Goal: Task Accomplishment & Management: Manage account settings

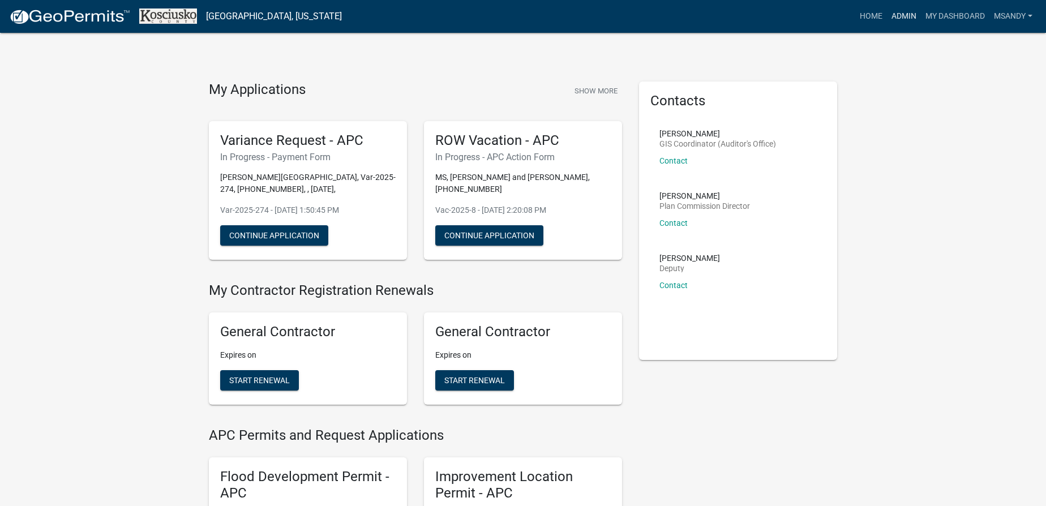
click at [529, 15] on link "Admin" at bounding box center [904, 17] width 34 height 22
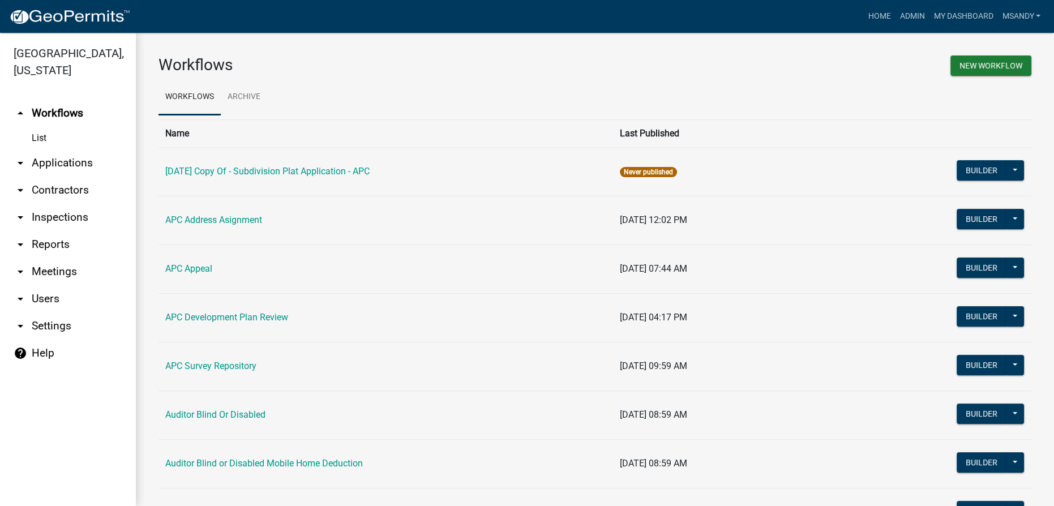
click at [60, 161] on link "arrow_drop_down Applications" at bounding box center [68, 162] width 136 height 27
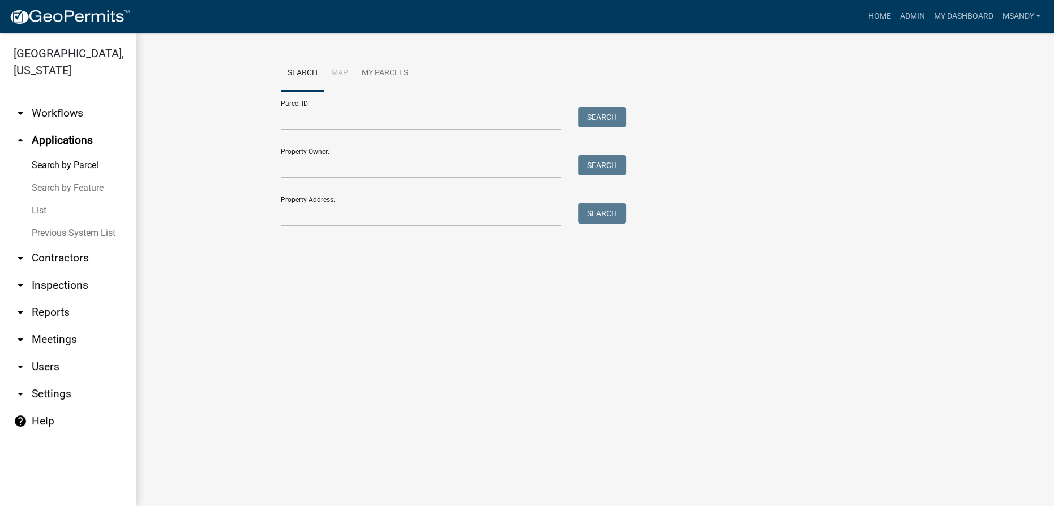
click at [35, 209] on link "List" at bounding box center [68, 210] width 136 height 23
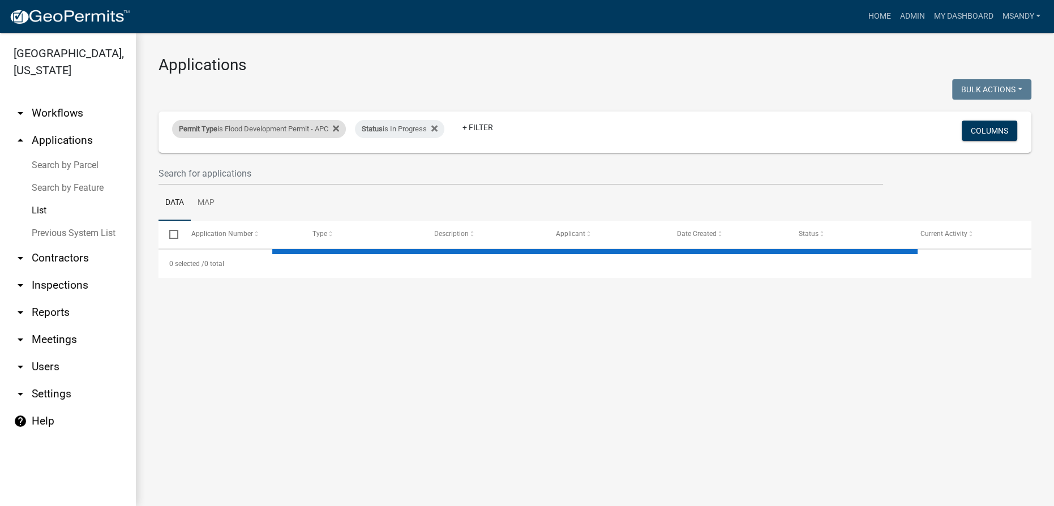
select select "3: 100"
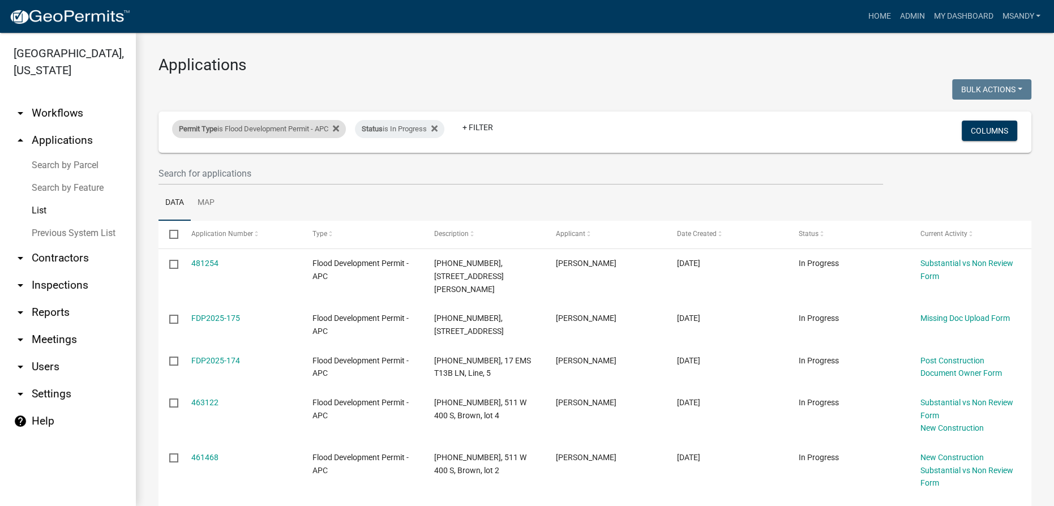
click at [247, 129] on div "Permit Type is Flood Development Permit - APC" at bounding box center [259, 129] width 174 height 18
select select "06555e07-7e79-4569-9f73-610b83aead0f"
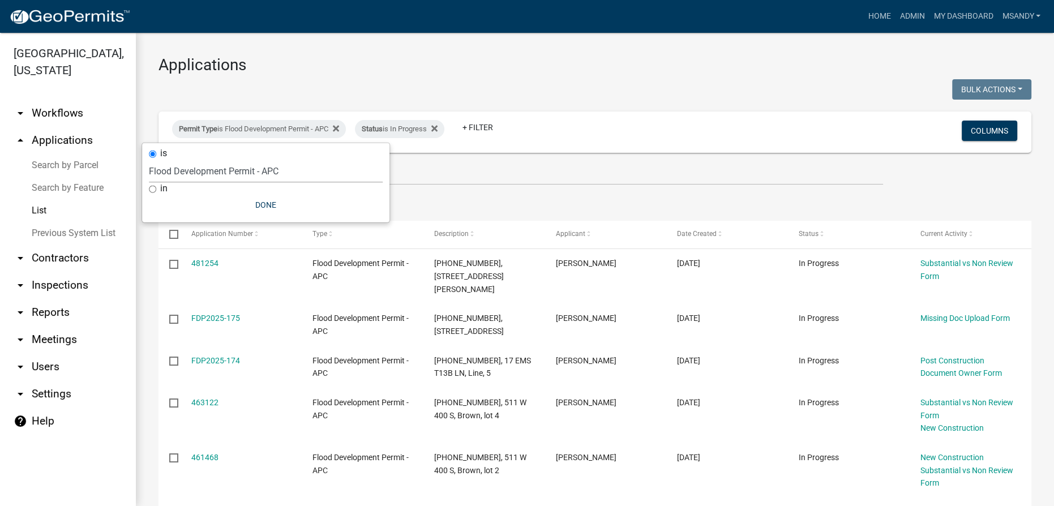
click at [219, 174] on select "Select an option [DATE] Copy Of - Subdivision Plat Application - APC APC Addres…" at bounding box center [266, 171] width 234 height 23
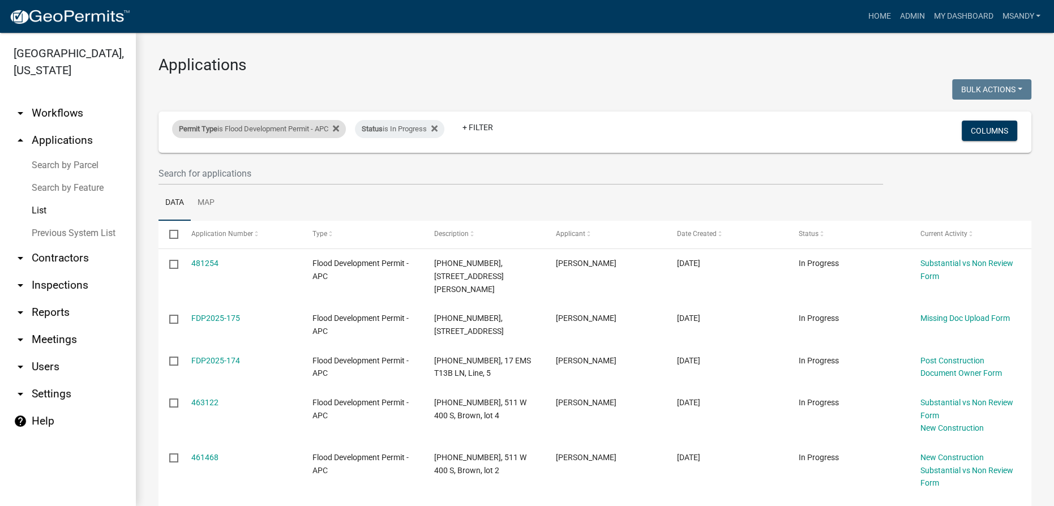
click at [298, 124] on div "Permit Type is Flood Development Permit - APC" at bounding box center [259, 129] width 174 height 18
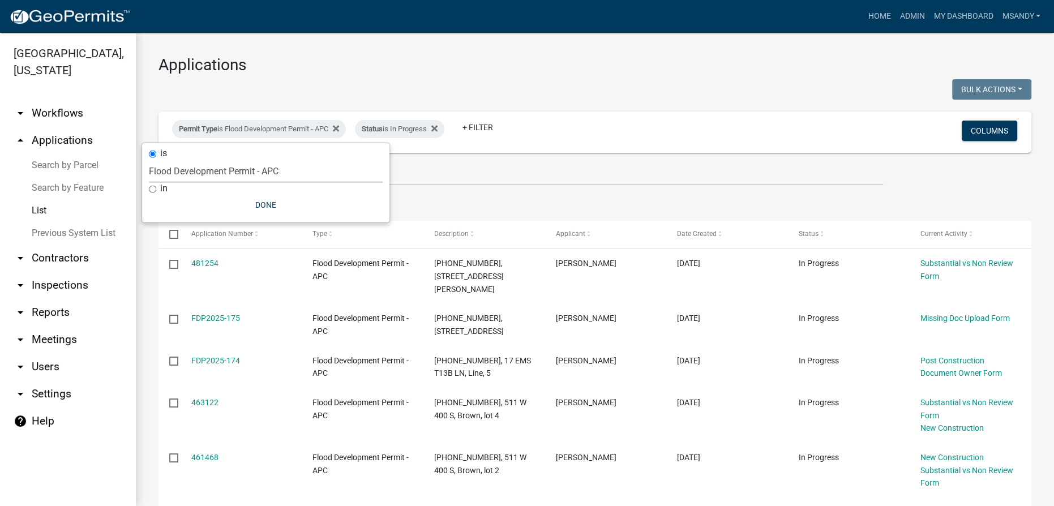
click at [277, 174] on select "Select an option [DATE] Copy Of - Subdivision Plat Application - APC APC Addres…" at bounding box center [266, 171] width 234 height 23
select select "a2c991f8-68ce-43d3-971c-57015753063b"
click at [154, 160] on select "Select an option [DATE] Copy Of - Subdivision Plat Application - APC APC Addres…" at bounding box center [266, 171] width 234 height 23
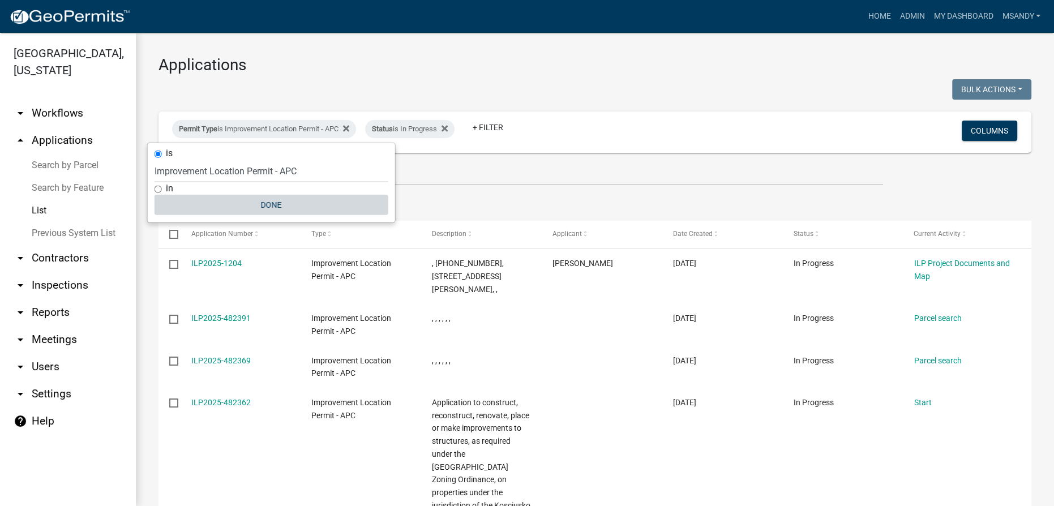
drag, startPoint x: 263, startPoint y: 203, endPoint x: 257, endPoint y: 208, distance: 7.6
click at [260, 205] on button "Done" at bounding box center [271, 205] width 234 height 20
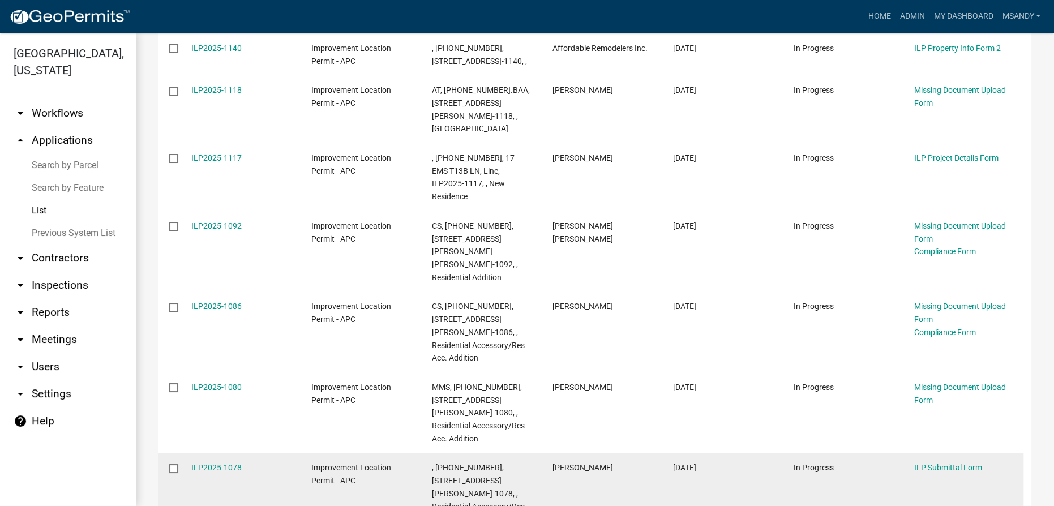
scroll to position [2103, 0]
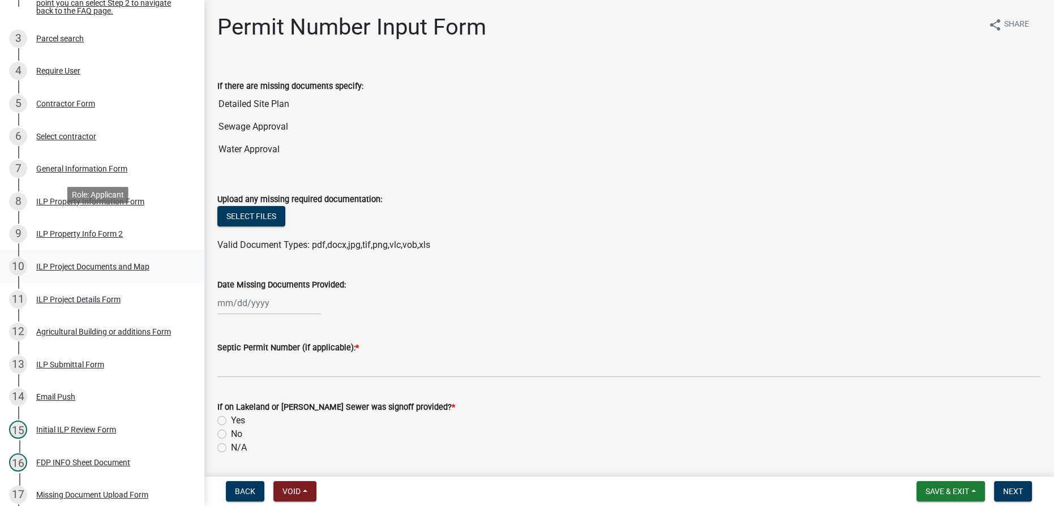
scroll to position [430, 0]
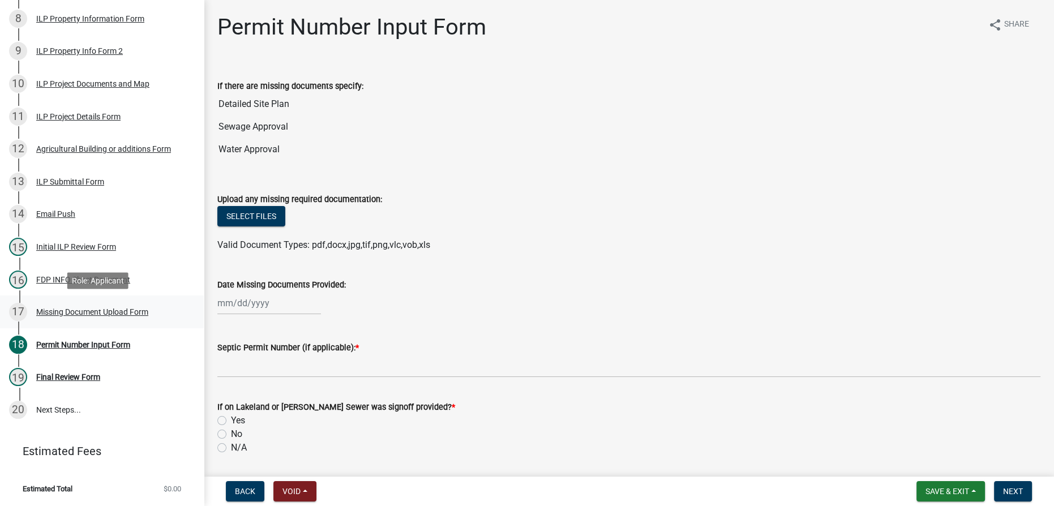
click at [116, 313] on div "Missing Document Upload Form" at bounding box center [92, 312] width 112 height 8
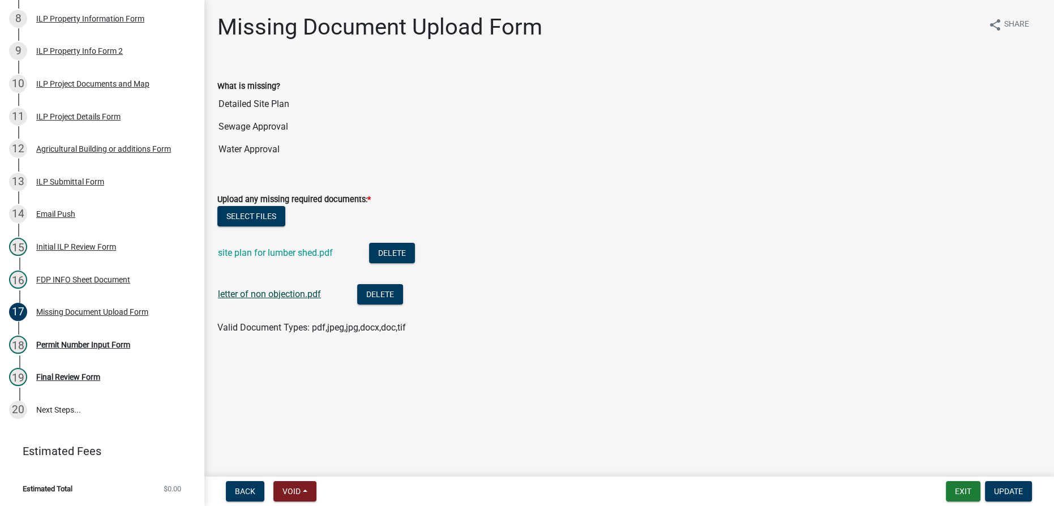
click at [283, 292] on link "letter of non objection.pdf" at bounding box center [269, 294] width 103 height 11
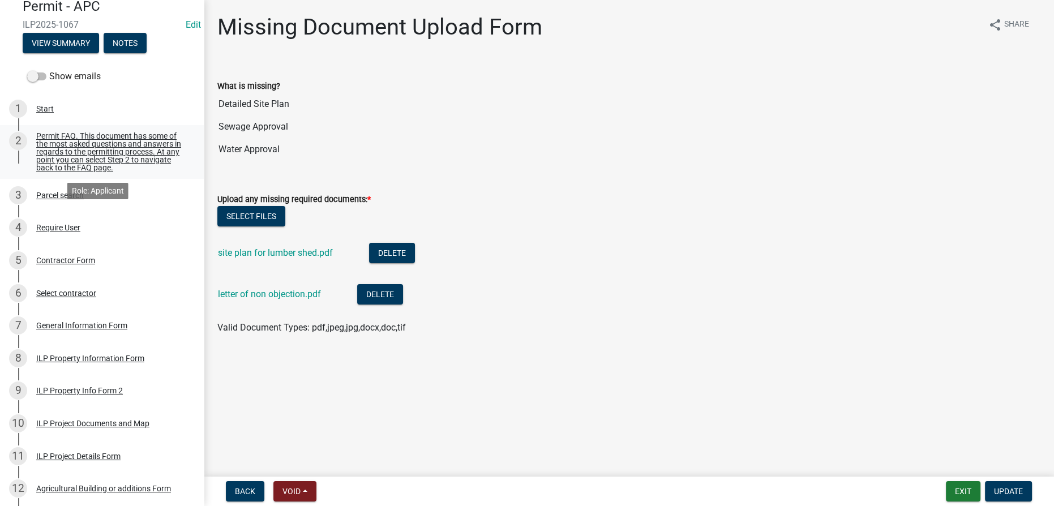
scroll to position [0, 0]
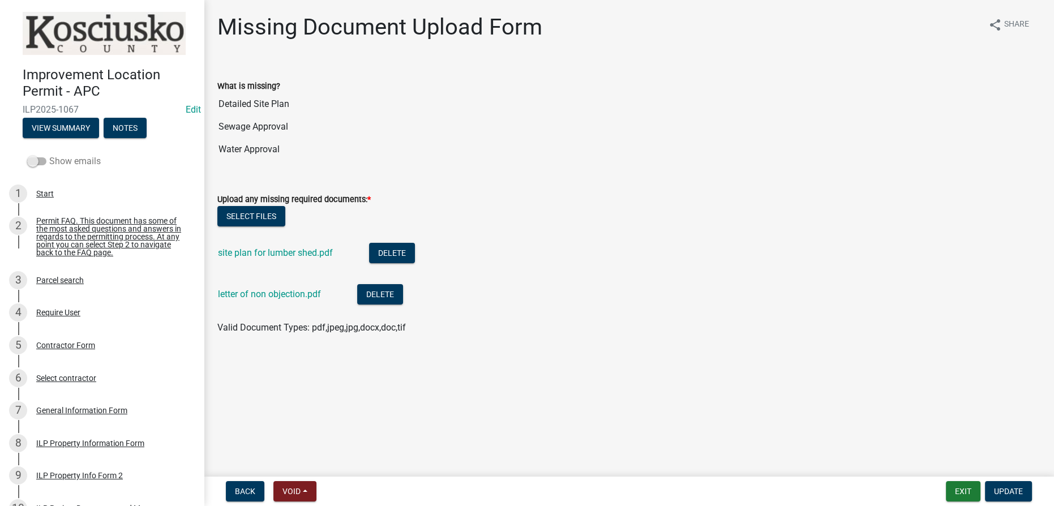
click at [41, 158] on span at bounding box center [36, 161] width 19 height 8
click at [49, 154] on input "Show emails" at bounding box center [49, 154] width 0 height 0
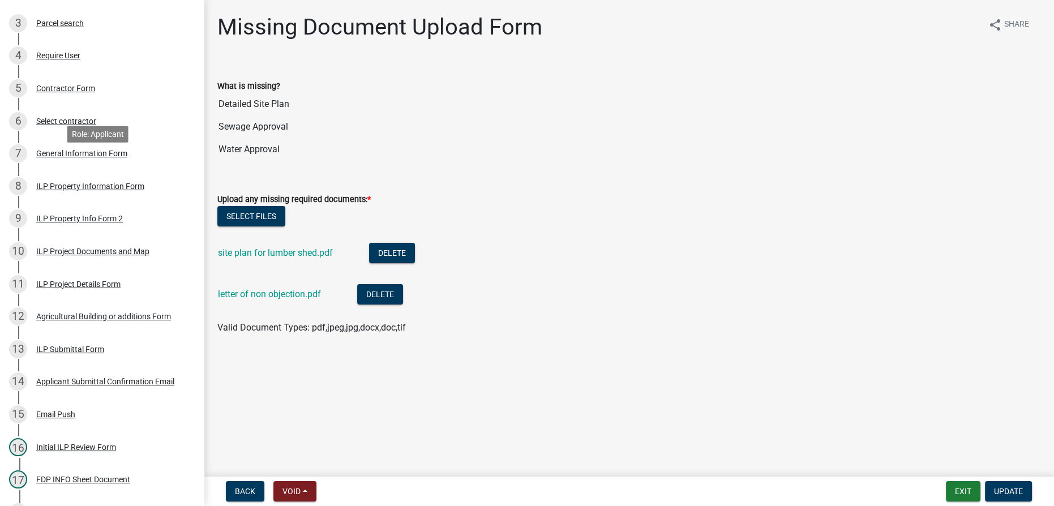
scroll to position [463, 0]
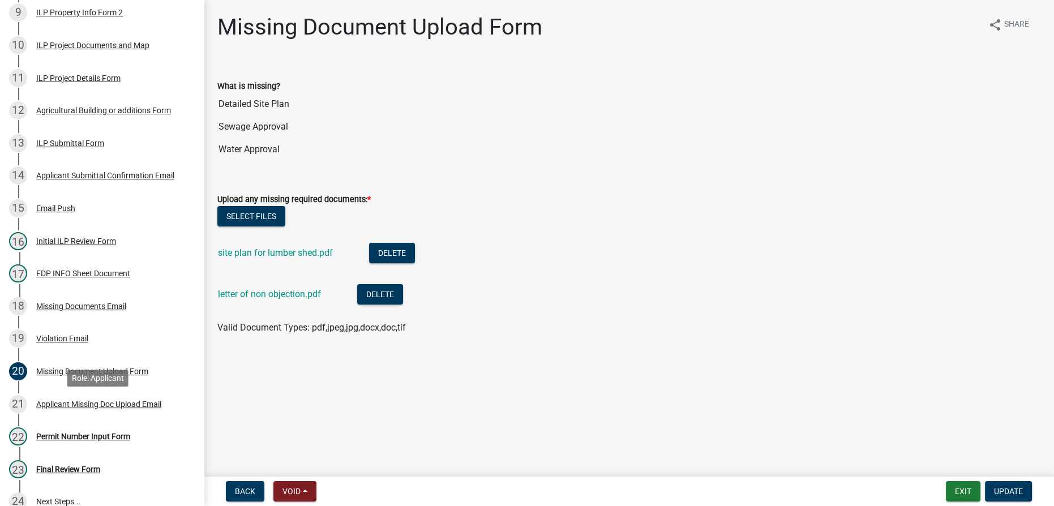
click at [99, 408] on div "Applicant Missing Doc Upload Email" at bounding box center [98, 404] width 125 height 8
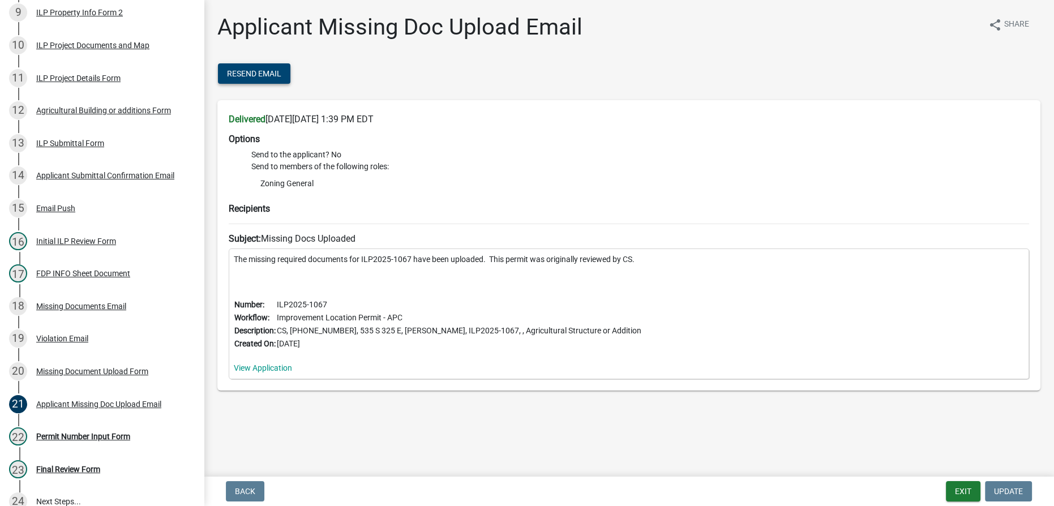
click at [256, 73] on span "Resend Email" at bounding box center [254, 73] width 54 height 9
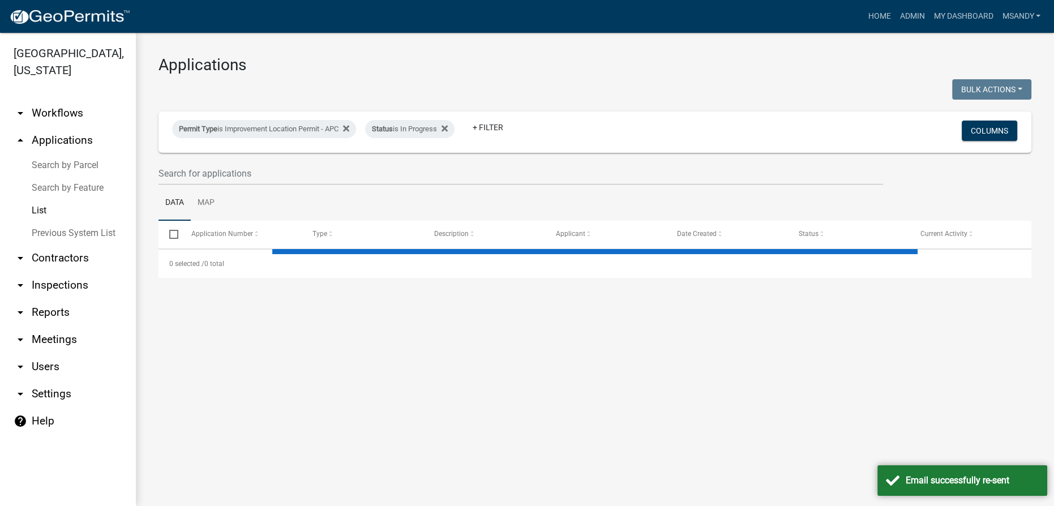
select select "3: 100"
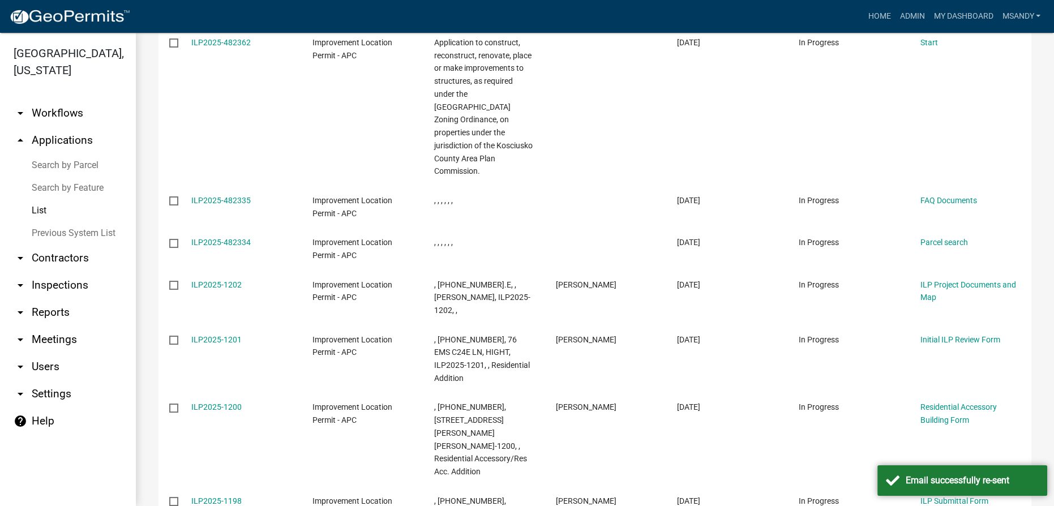
scroll to position [771, 0]
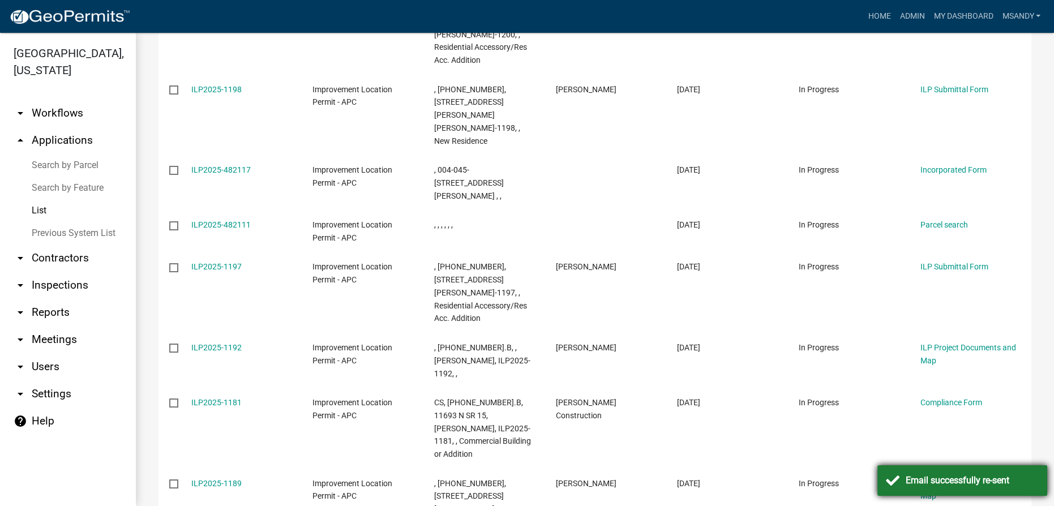
click at [529, 488] on div "Email successfully re-sent" at bounding box center [962, 480] width 170 height 31
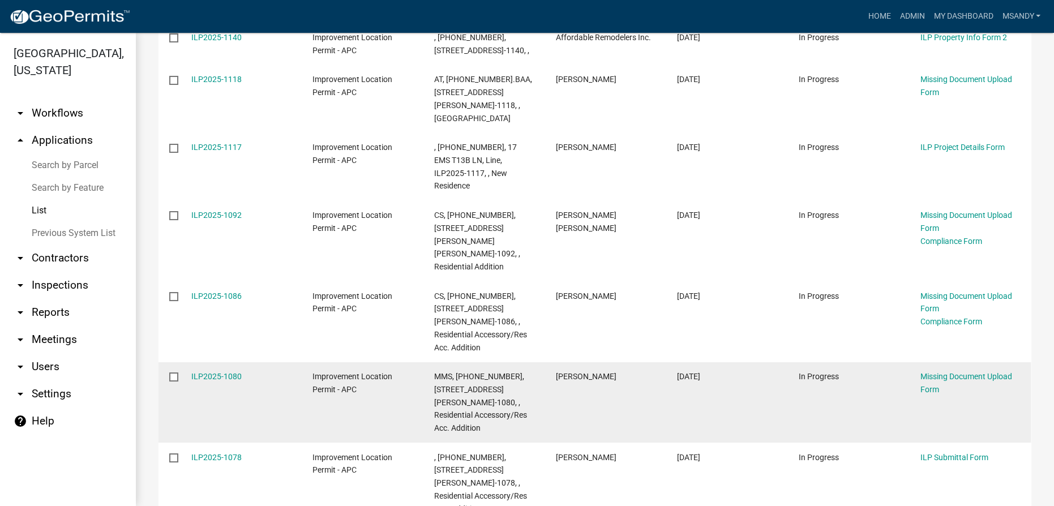
scroll to position [2103, 0]
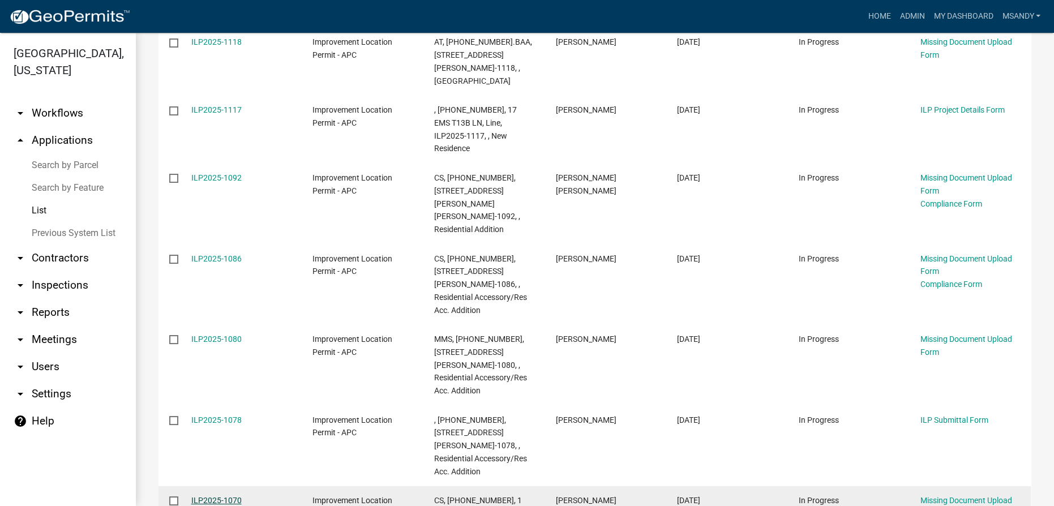
click at [206, 496] on link "ILP2025-1070" at bounding box center [216, 500] width 50 height 9
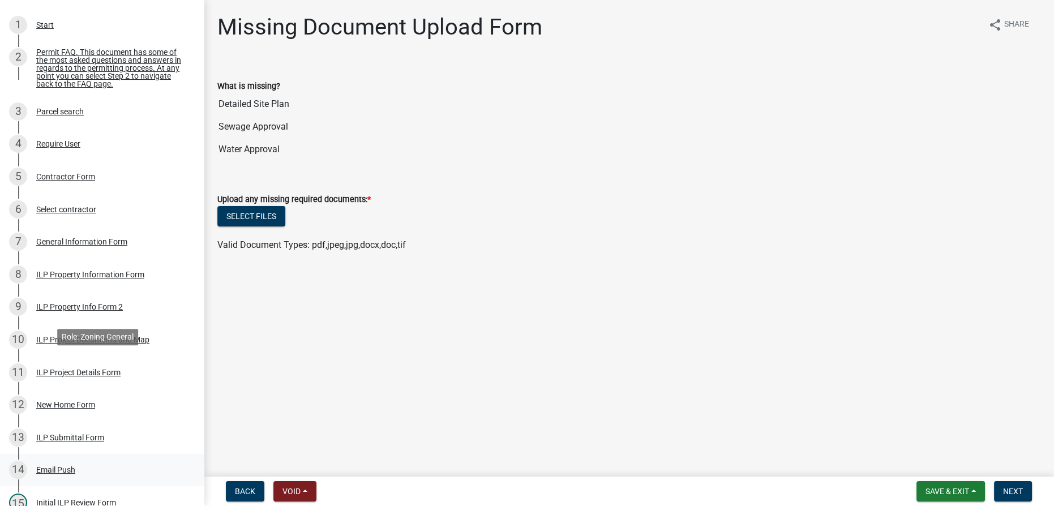
scroll to position [308, 0]
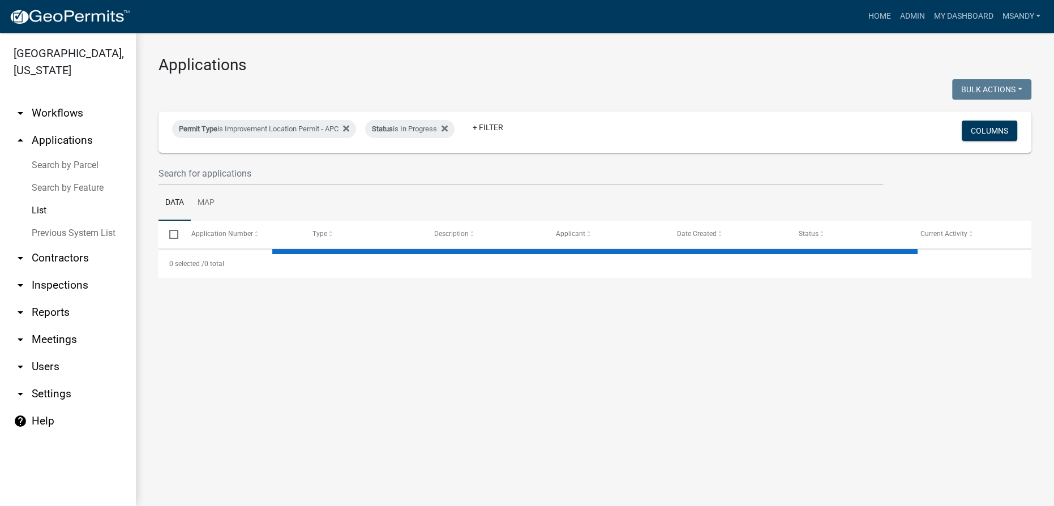
select select "3: 100"
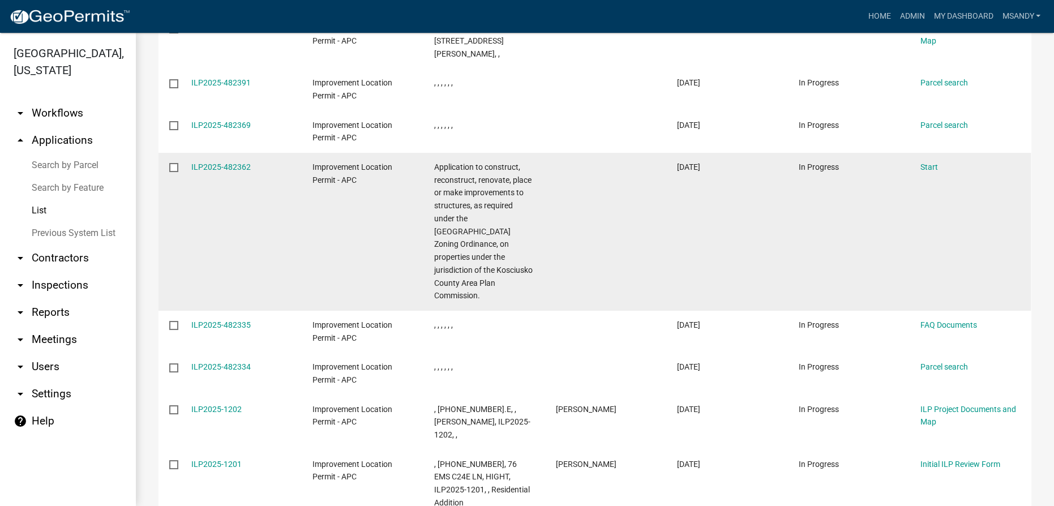
scroll to position [96, 0]
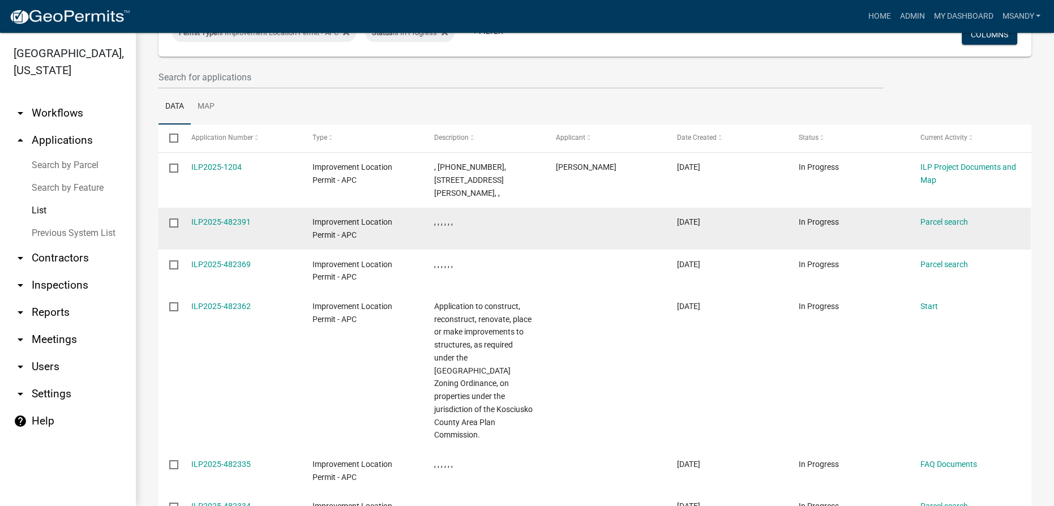
click at [171, 221] on input "checkbox" at bounding box center [172, 221] width 7 height 7
checkbox input "true"
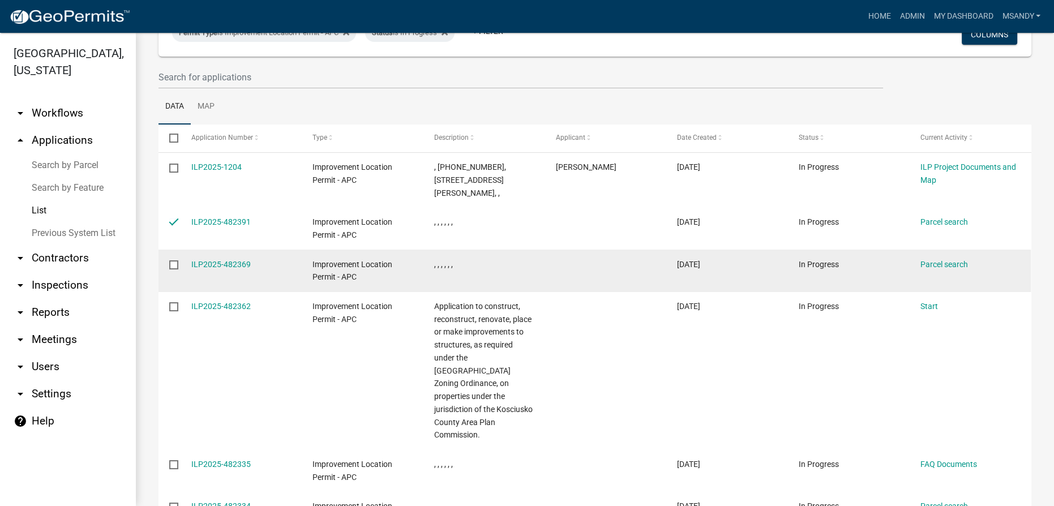
click at [175, 264] on input "checkbox" at bounding box center [172, 263] width 7 height 7
checkbox input "true"
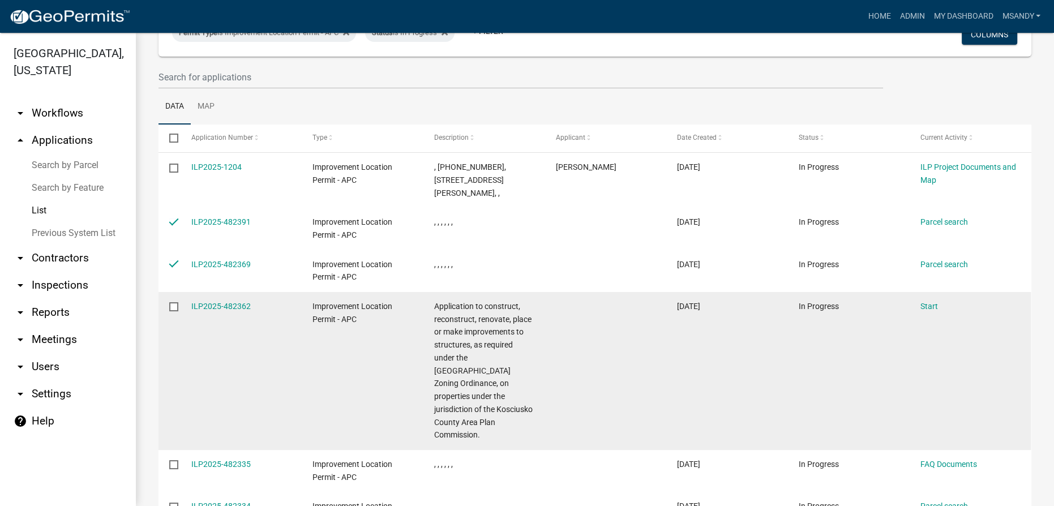
click at [173, 302] on input "checkbox" at bounding box center [172, 305] width 7 height 7
checkbox input "true"
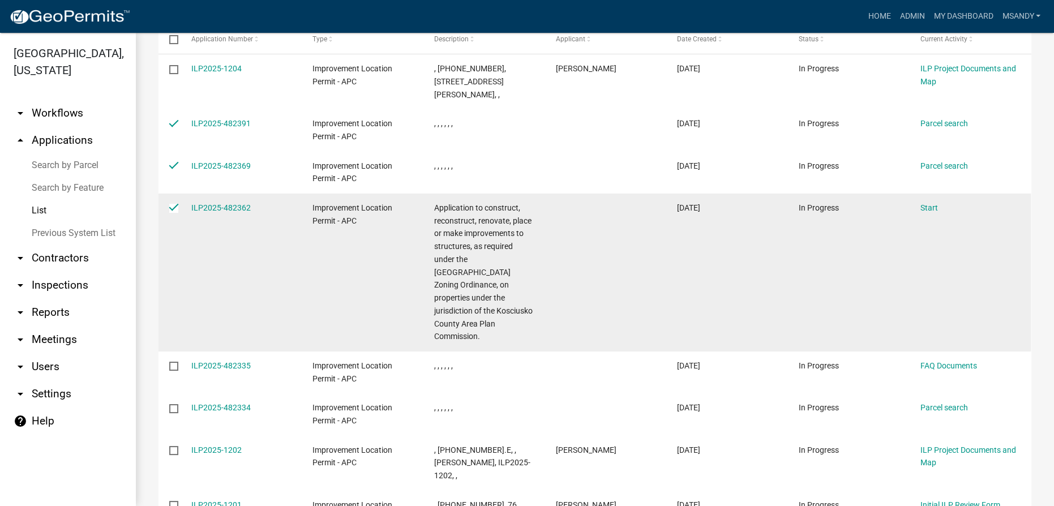
scroll to position [199, 0]
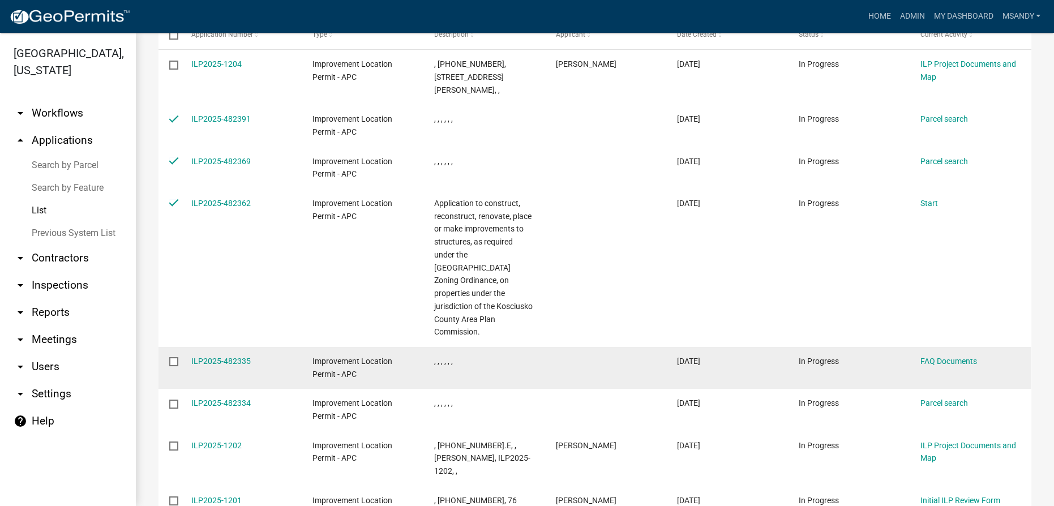
click at [174, 357] on input "checkbox" at bounding box center [172, 360] width 7 height 7
checkbox input "true"
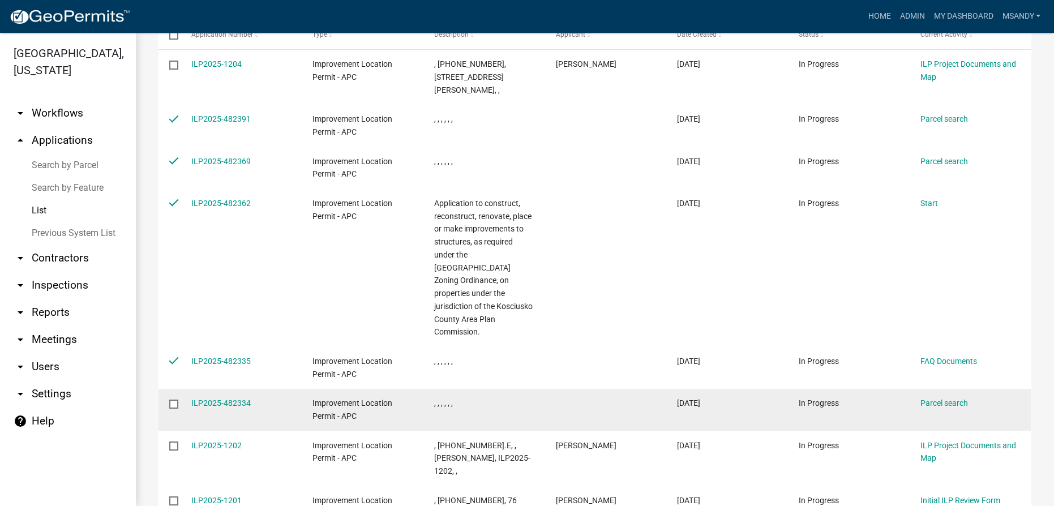
click at [173, 400] on input "checkbox" at bounding box center [172, 403] width 7 height 7
checkbox input "true"
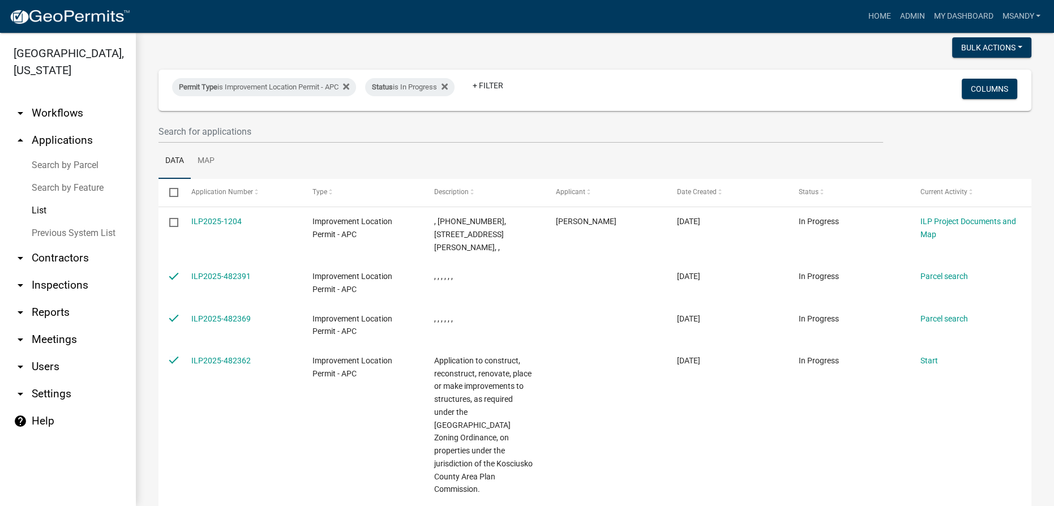
scroll to position [0, 0]
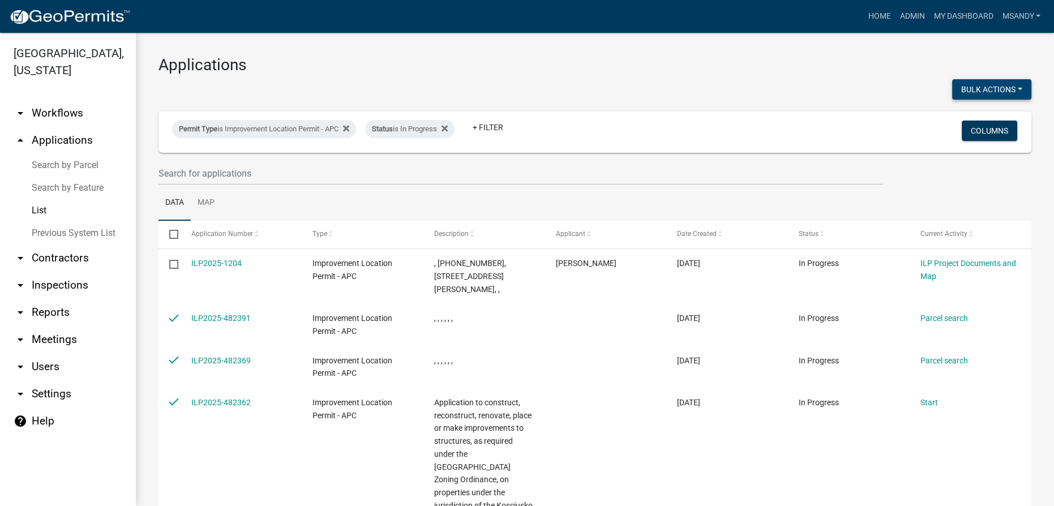
click at [529, 83] on button "Bulk Actions" at bounding box center [991, 89] width 79 height 20
click at [529, 119] on button "Void" at bounding box center [985, 118] width 91 height 27
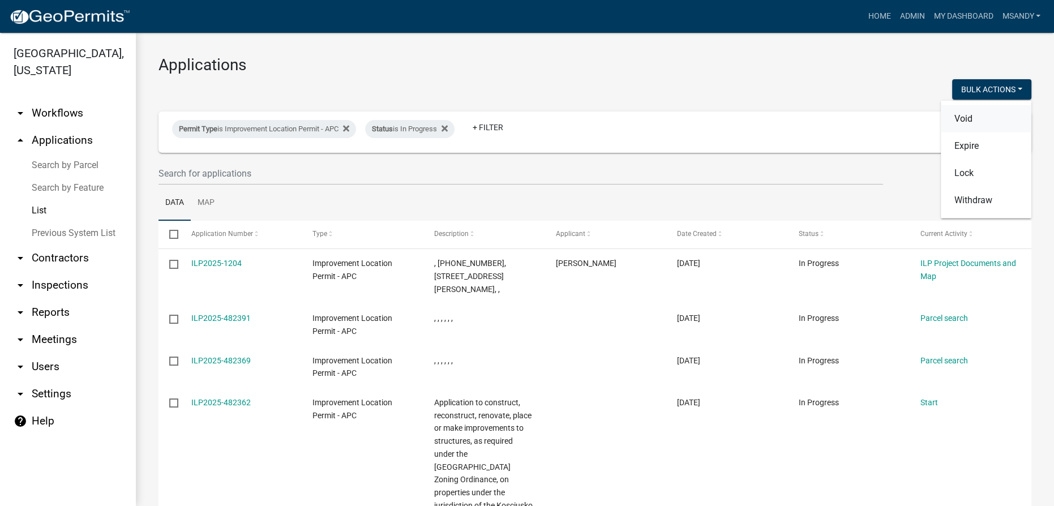
checkbox input "false"
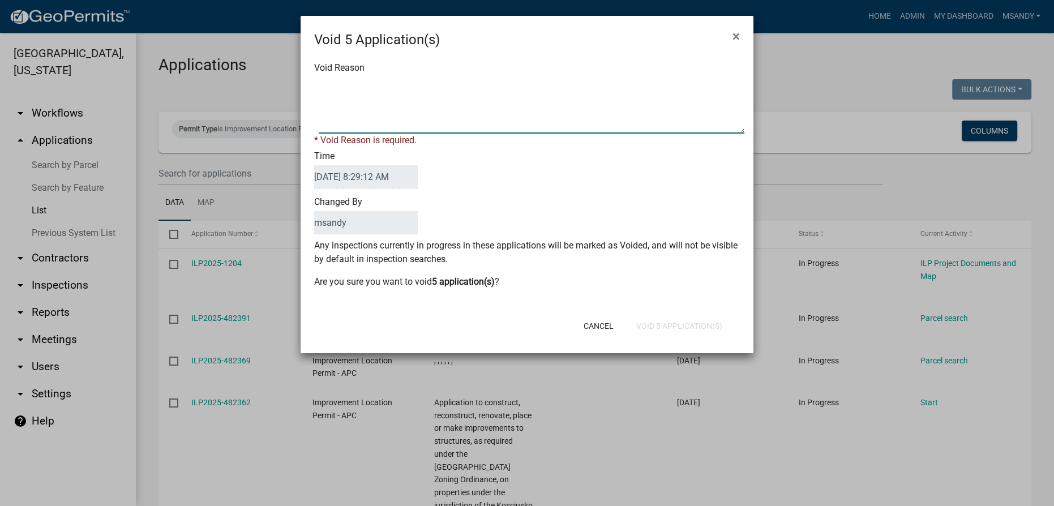
click at [465, 102] on textarea "Void Reason" at bounding box center [532, 105] width 426 height 57
type textarea "Incomplete"
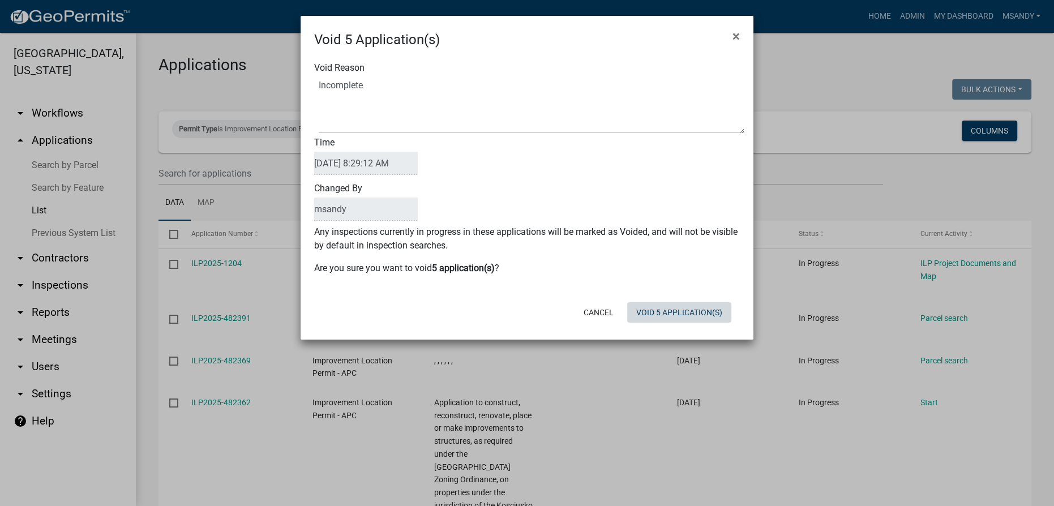
click at [529, 318] on button "Void 5 Application(s)" at bounding box center [679, 312] width 104 height 20
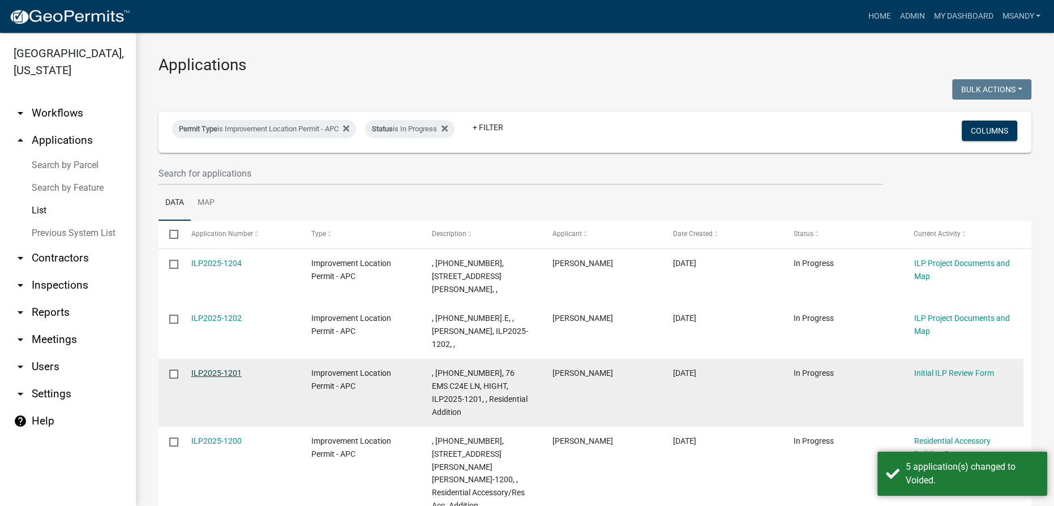
click at [203, 368] on link "ILP2025-1201" at bounding box center [216, 372] width 50 height 9
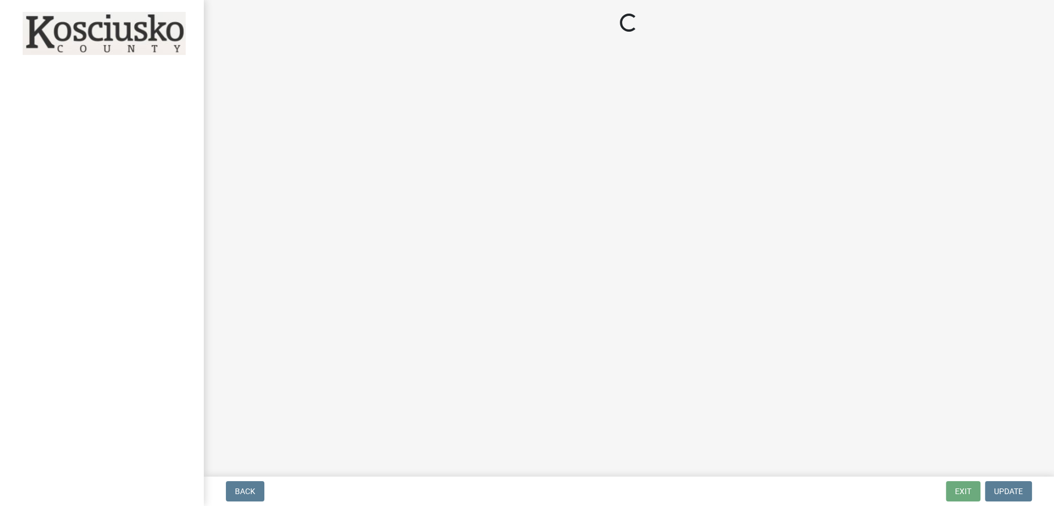
select select "c872cdc8-ca01-49f1-a213-e4b05fa58cd2"
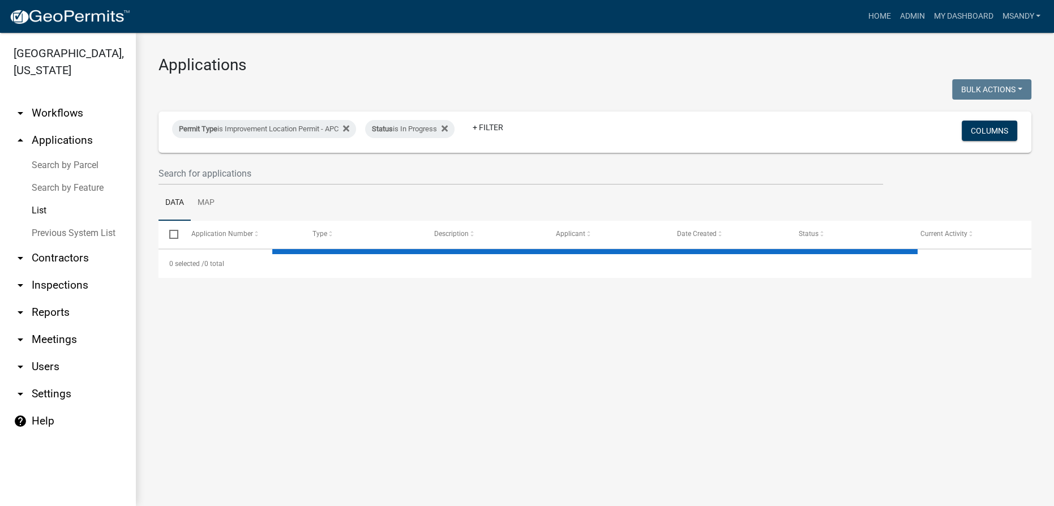
select select "3: 100"
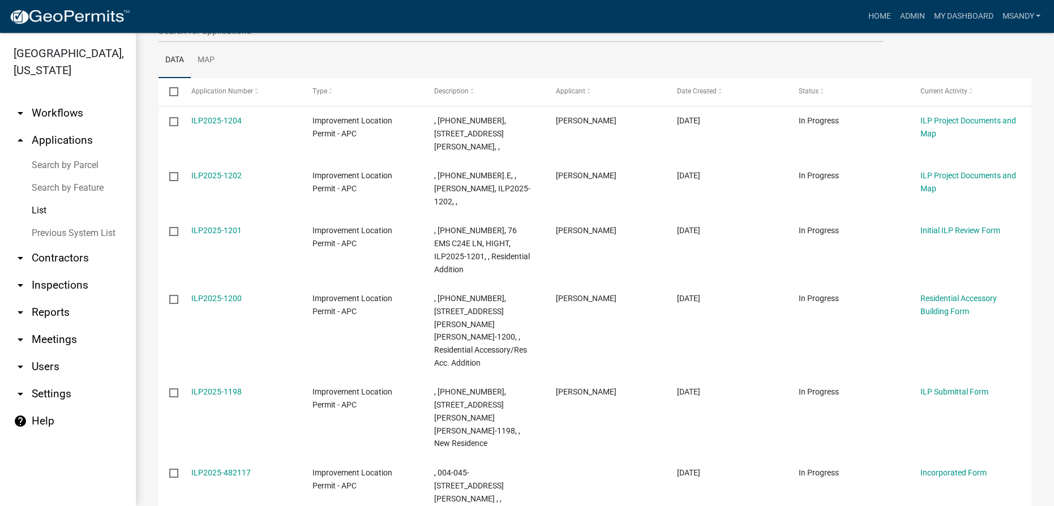
scroll to position [154, 0]
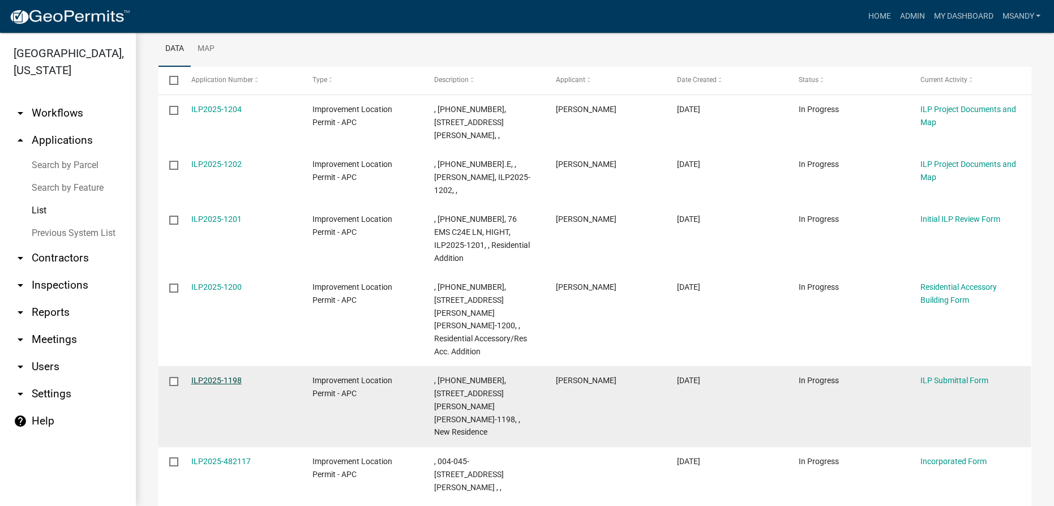
click at [203, 376] on link "ILP2025-1198" at bounding box center [216, 380] width 50 height 9
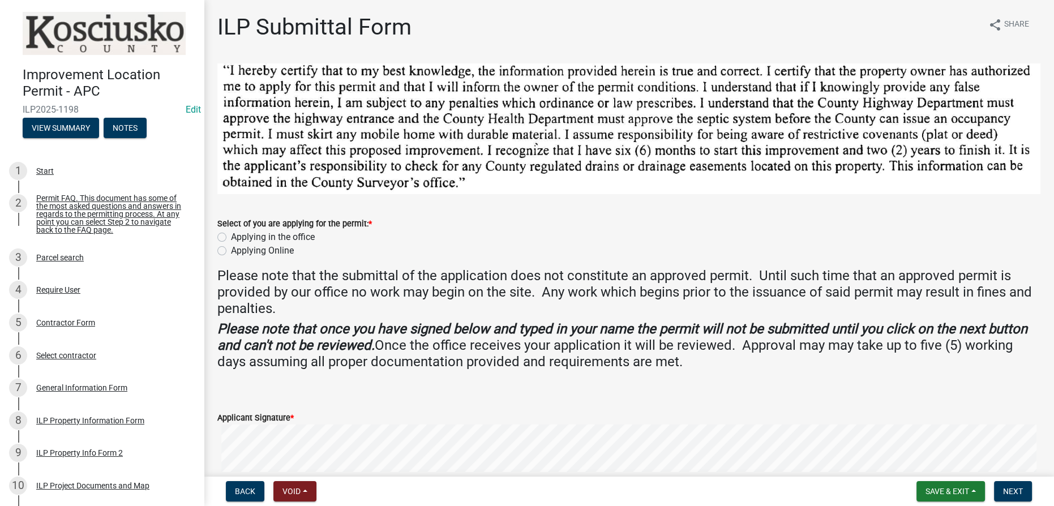
scroll to position [235, 0]
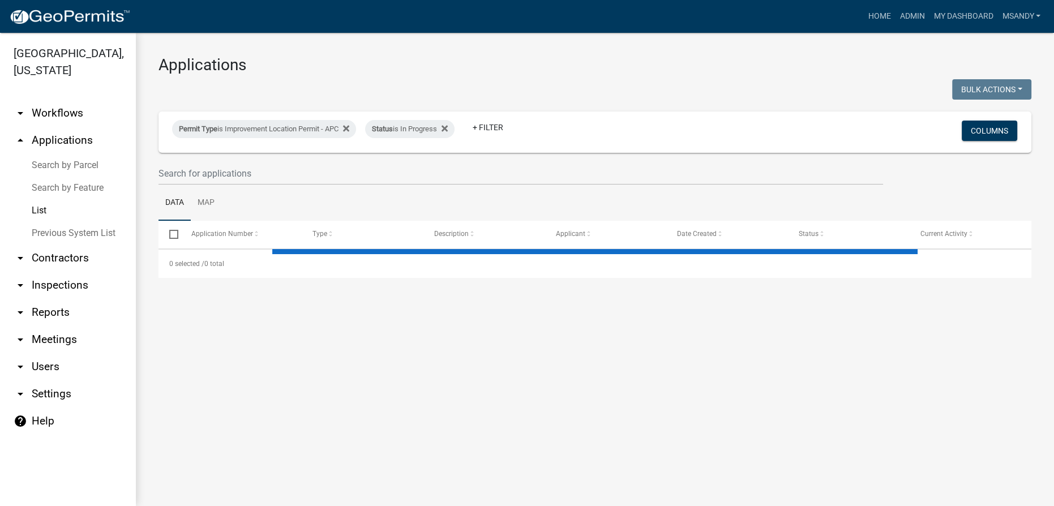
select select "3: 100"
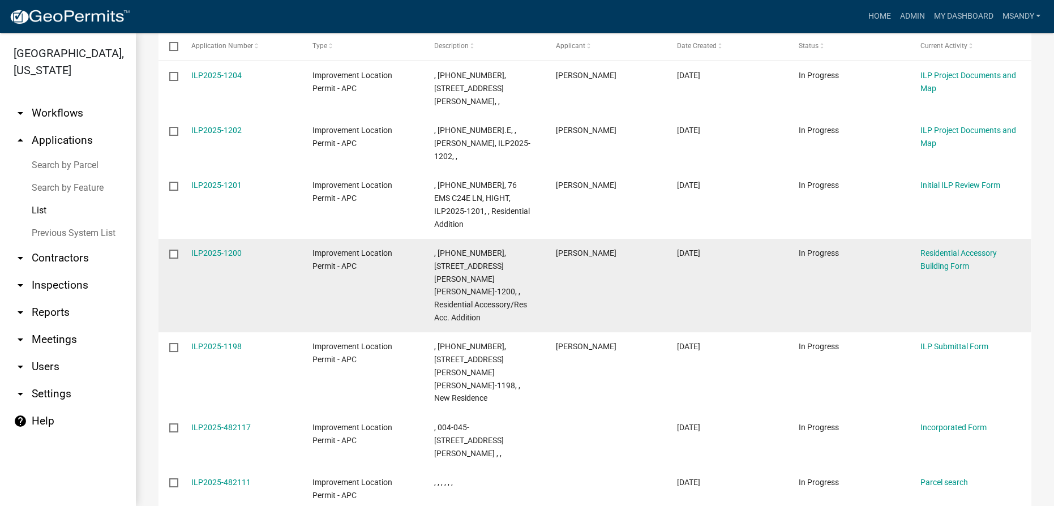
scroll to position [205, 0]
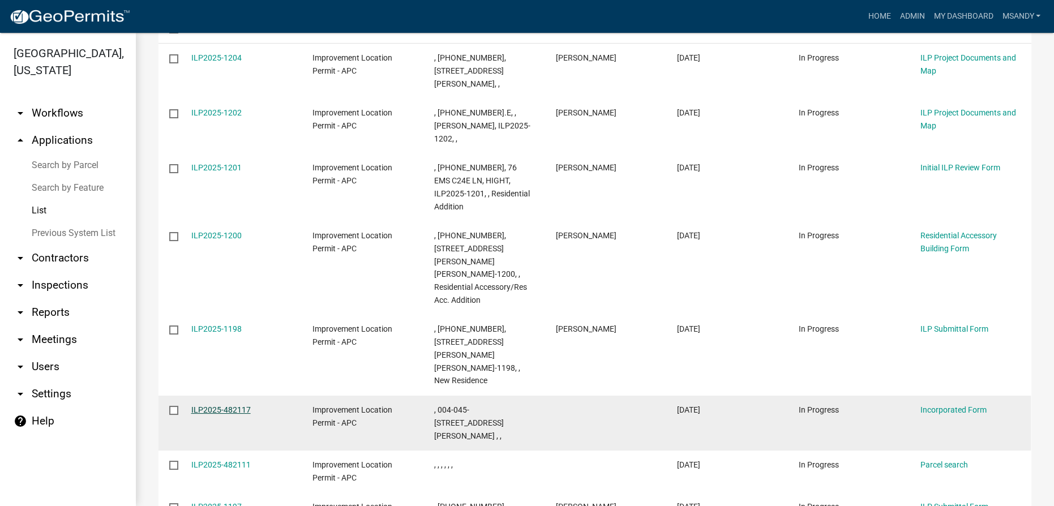
click at [216, 405] on link "ILP2025-482117" at bounding box center [220, 409] width 59 height 9
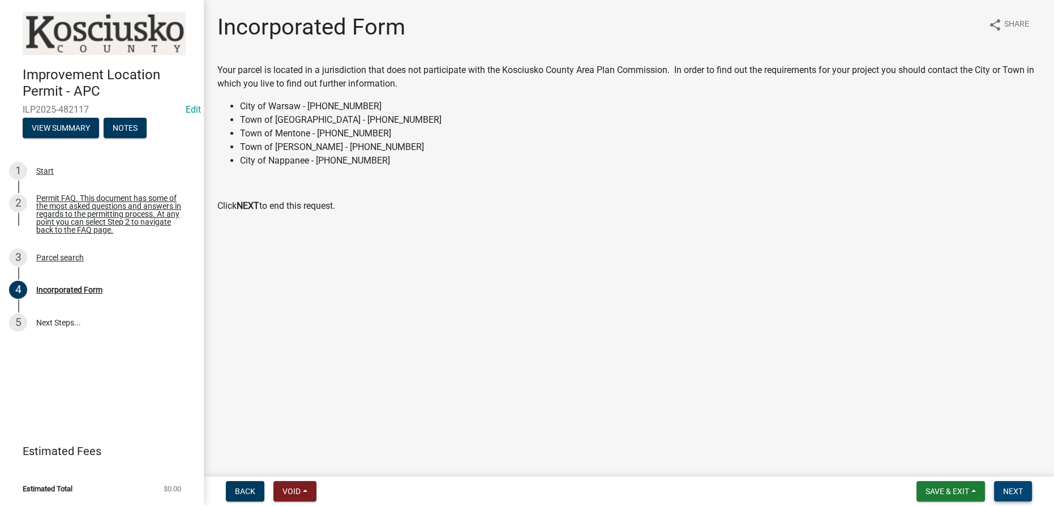
click at [529, 491] on span "Next" at bounding box center [1013, 491] width 20 height 9
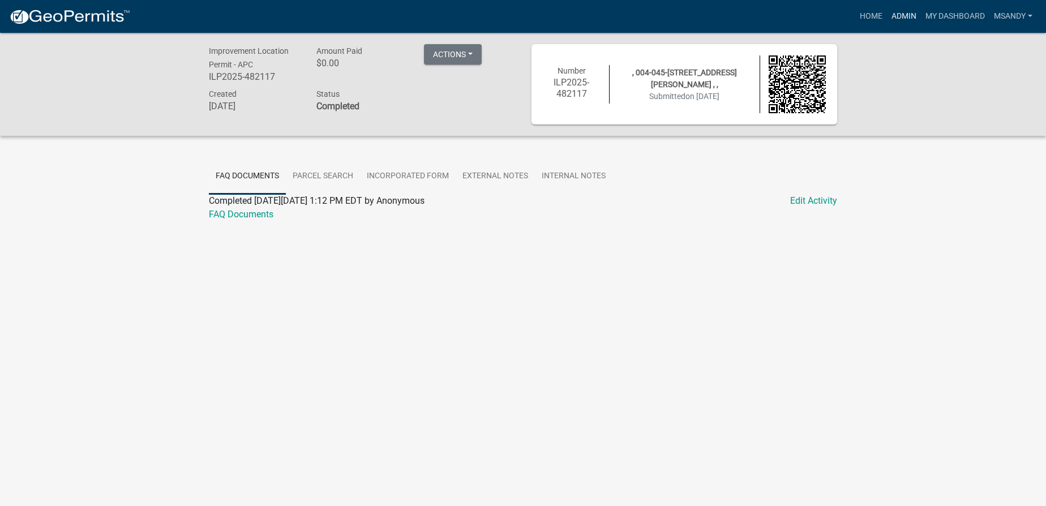
click at [529, 14] on link "Admin" at bounding box center [904, 17] width 34 height 22
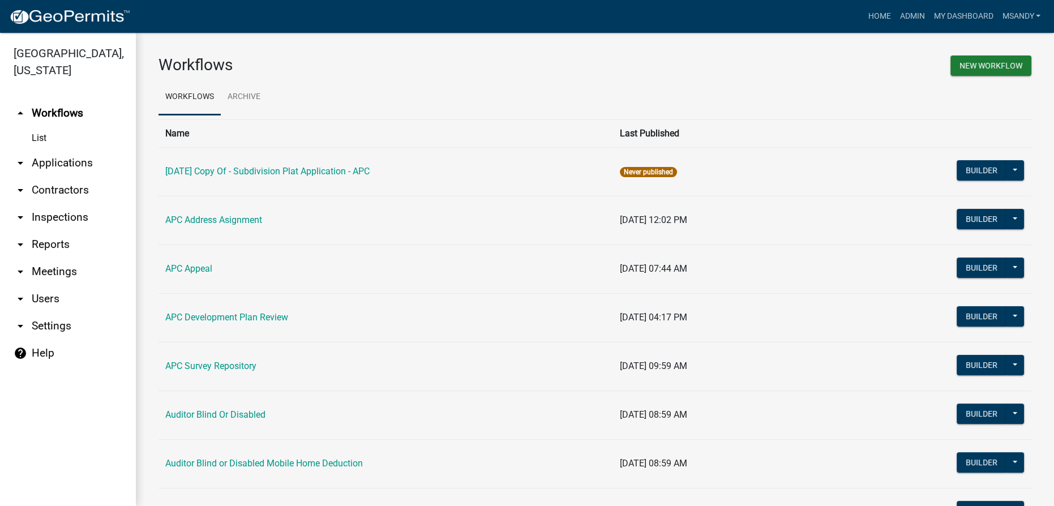
click at [45, 160] on link "arrow_drop_down Applications" at bounding box center [68, 162] width 136 height 27
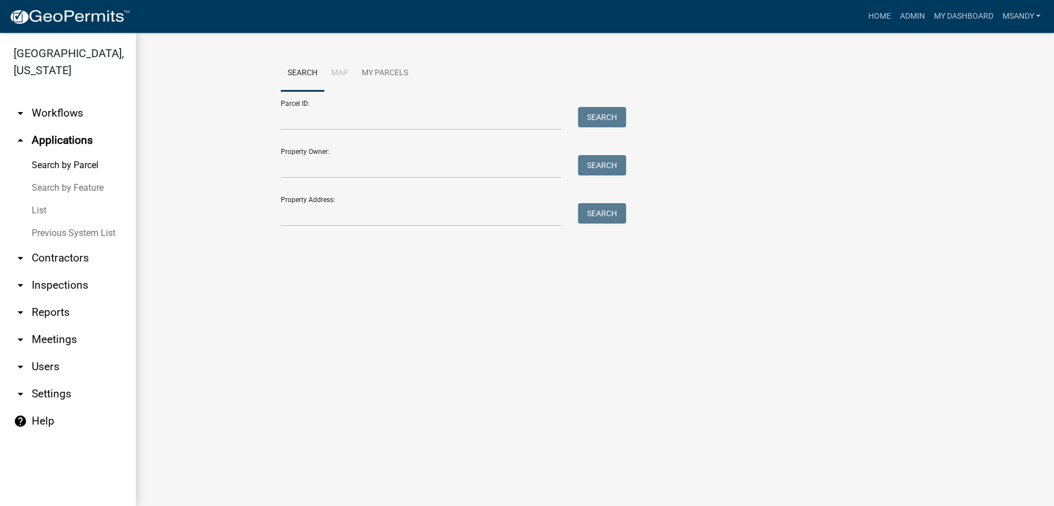
click at [37, 209] on link "List" at bounding box center [68, 210] width 136 height 23
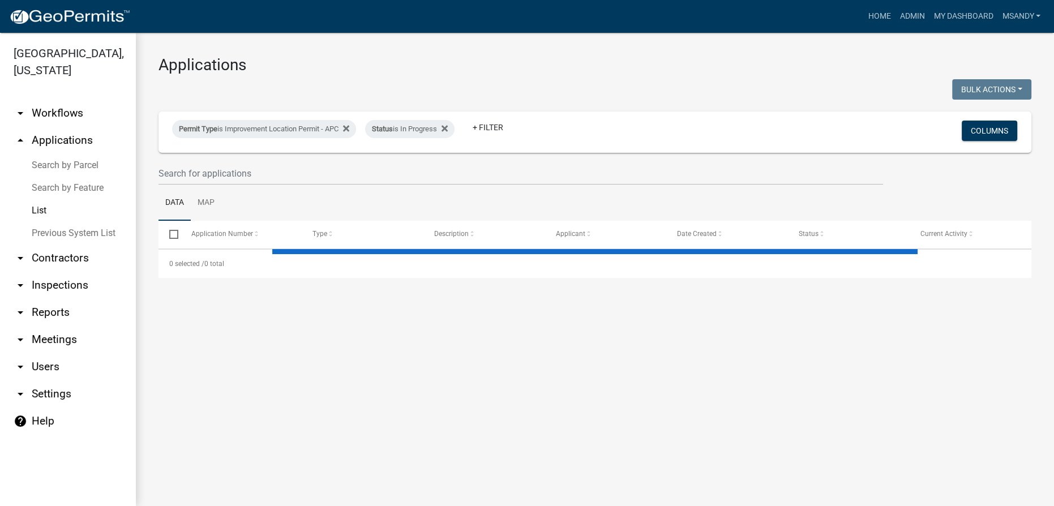
select select "3: 100"
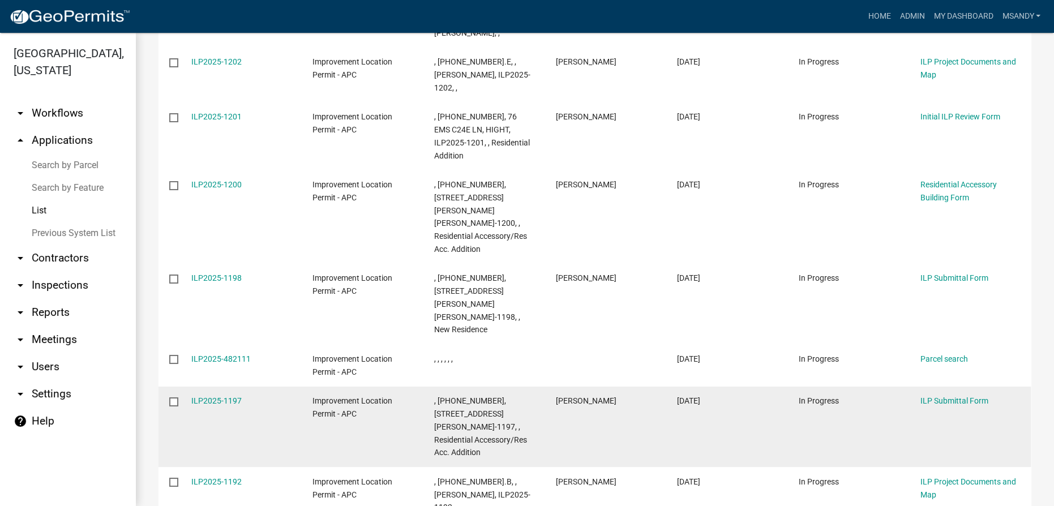
scroll to position [257, 0]
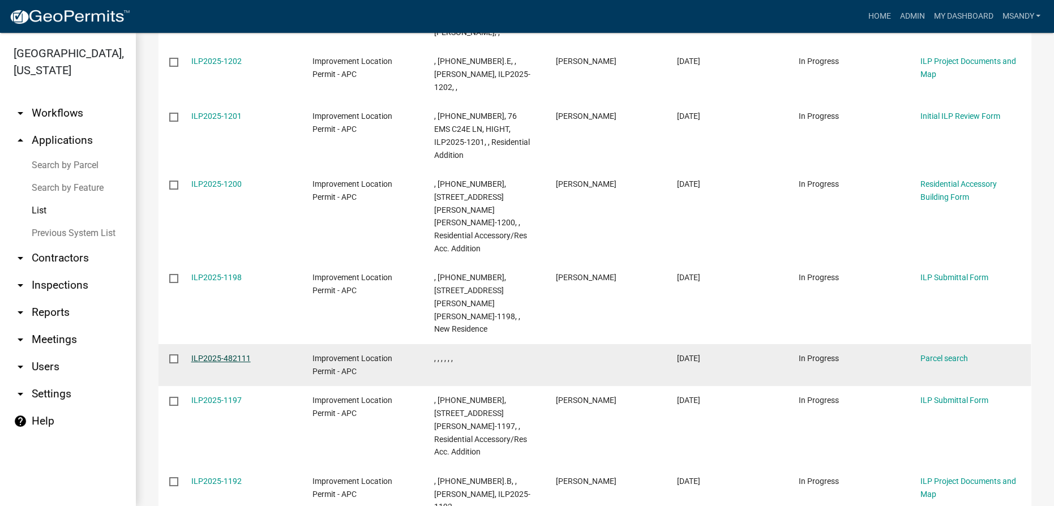
click at [212, 354] on link "ILP2025-482111" at bounding box center [220, 358] width 59 height 9
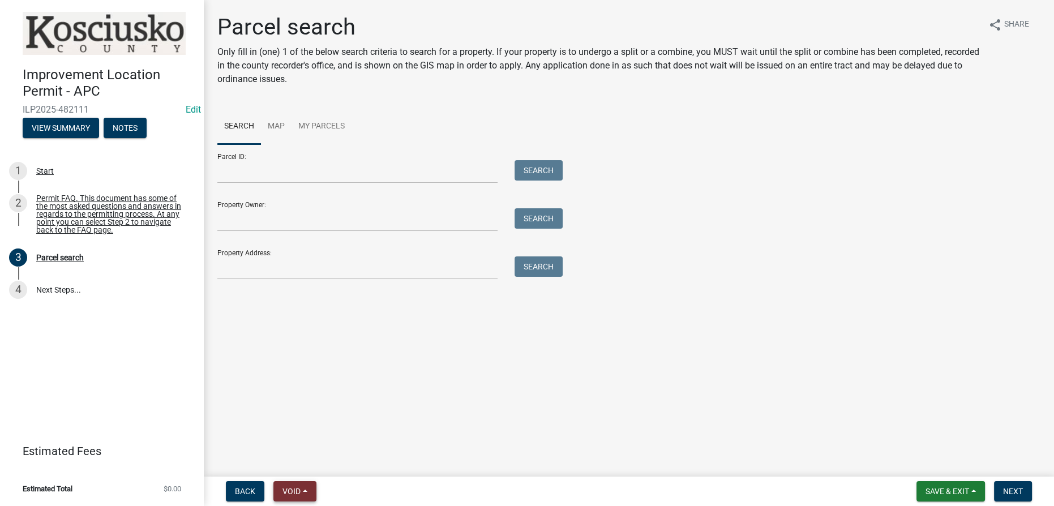
click at [303, 483] on button "Void" at bounding box center [294, 491] width 43 height 20
click at [300, 461] on button "Void" at bounding box center [318, 461] width 91 height 27
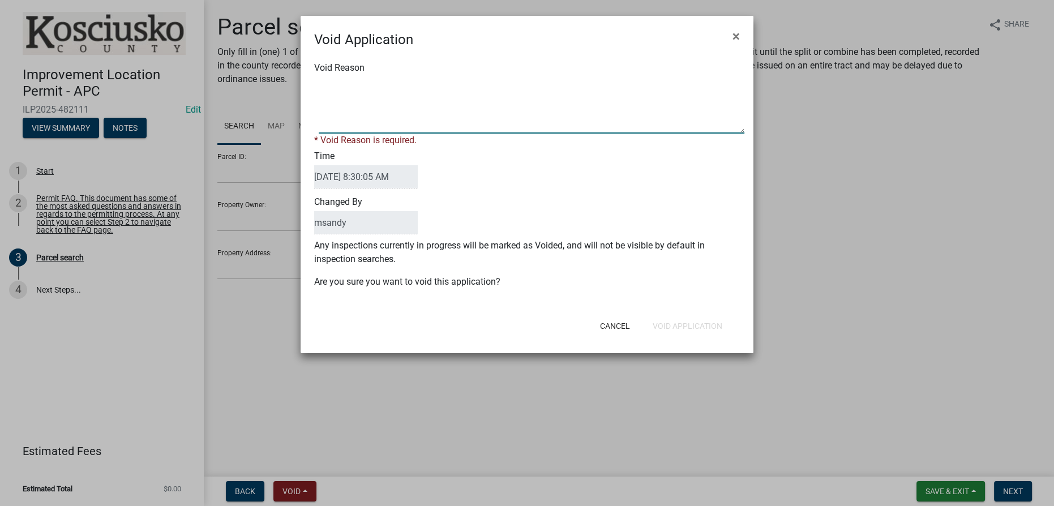
click at [363, 89] on textarea "Void Reason" at bounding box center [532, 105] width 426 height 57
type textarea "Incomplete"
click at [529, 320] on button "Void Application" at bounding box center [687, 326] width 88 height 20
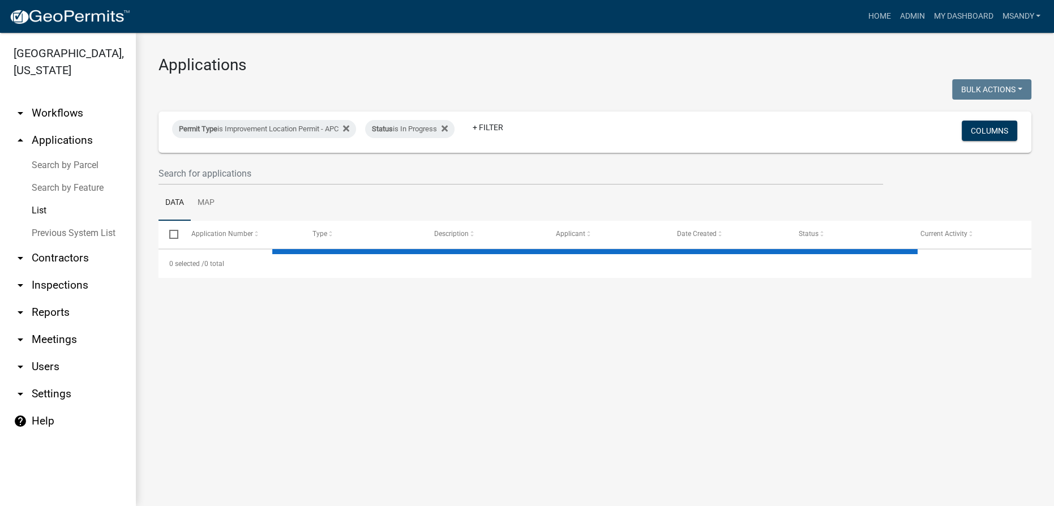
select select "3: 100"
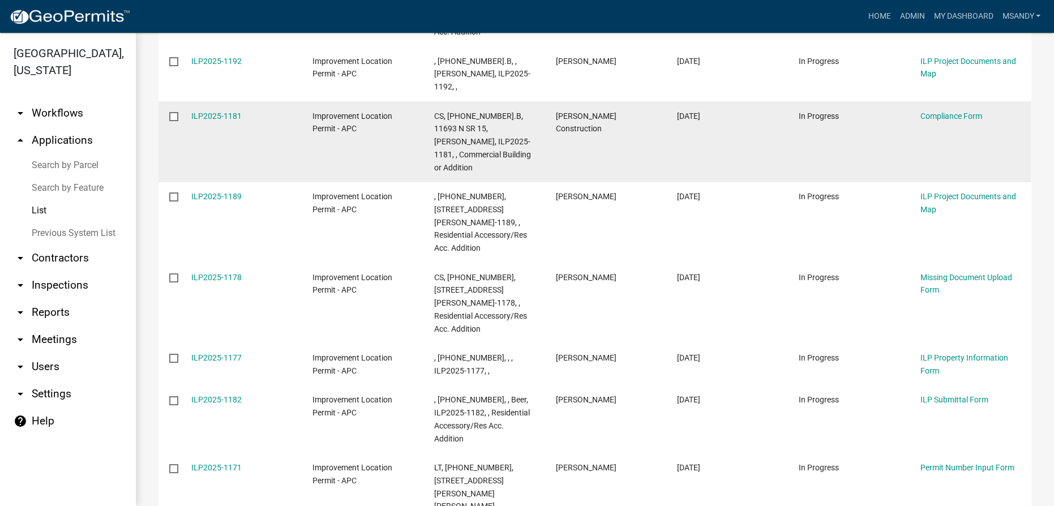
scroll to position [668, 0]
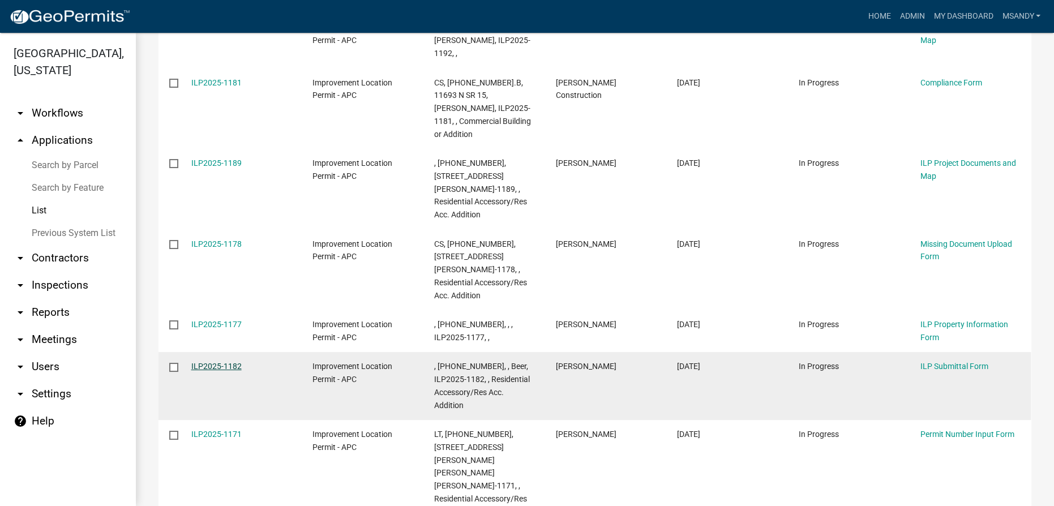
click at [229, 362] on link "ILP2025-1182" at bounding box center [216, 366] width 50 height 9
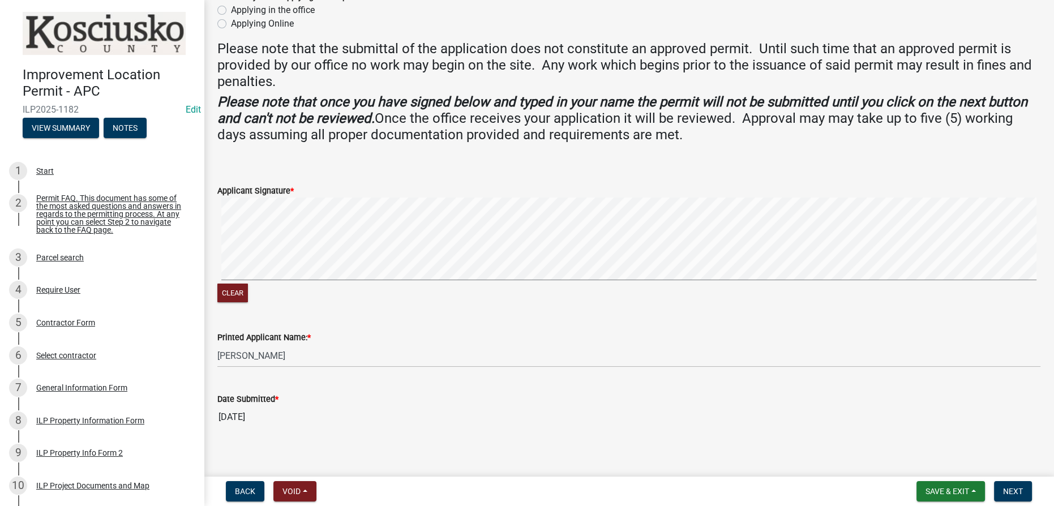
scroll to position [235, 0]
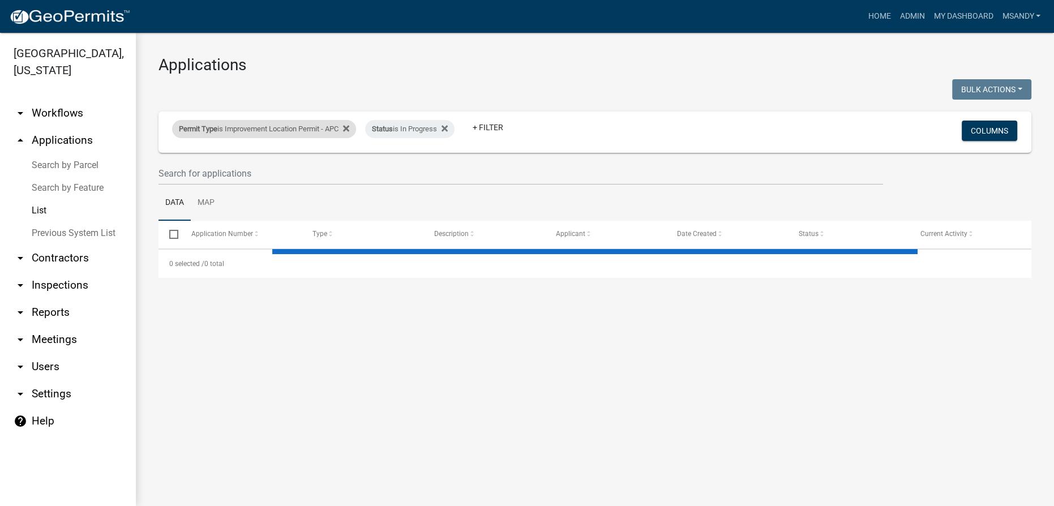
select select "3: 100"
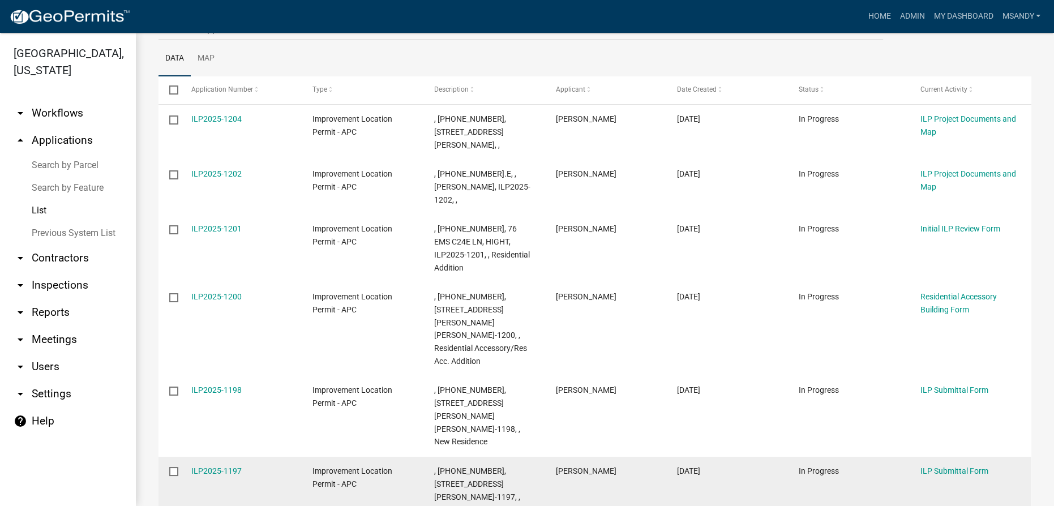
scroll to position [308, 0]
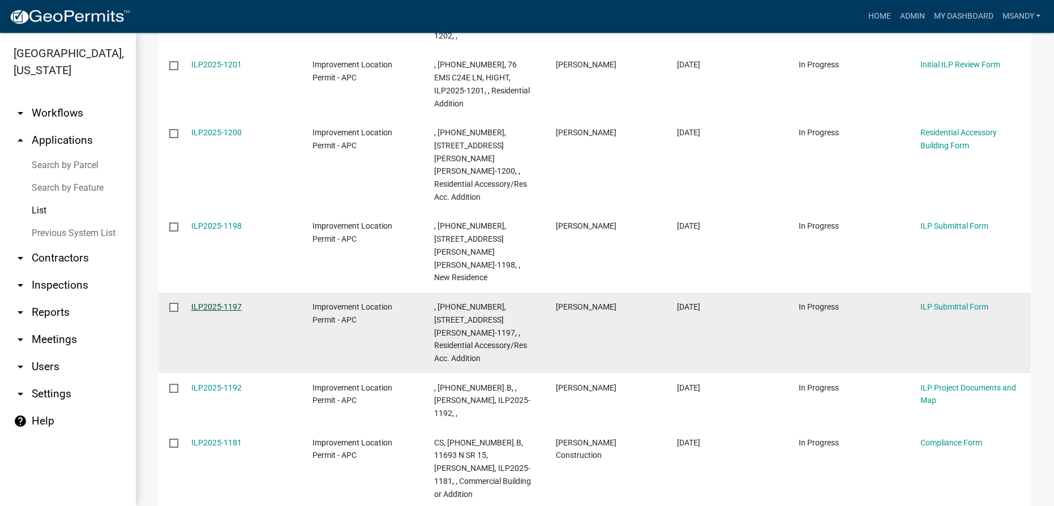
click at [222, 302] on link "ILP2025-1197" at bounding box center [216, 306] width 50 height 9
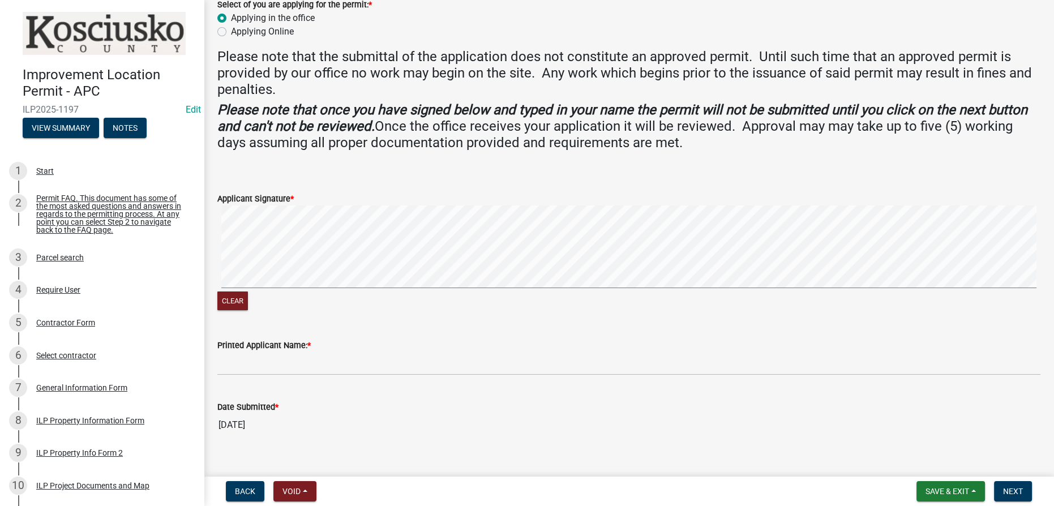
scroll to position [235, 0]
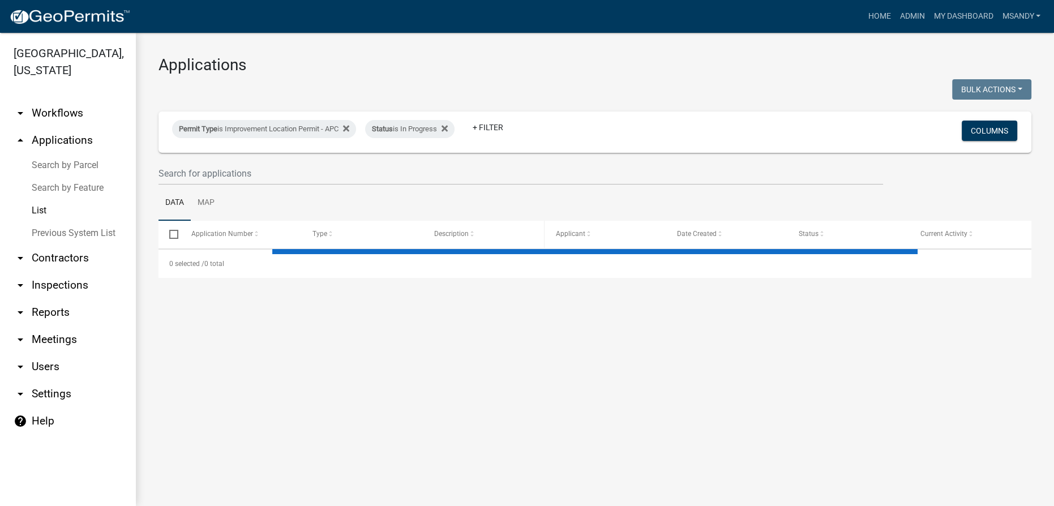
select select "3: 100"
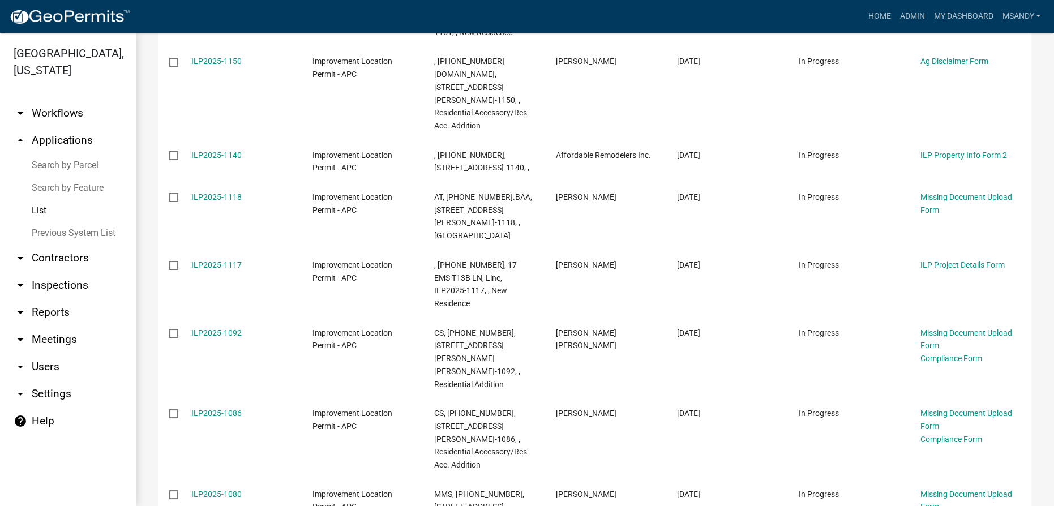
scroll to position [1543, 0]
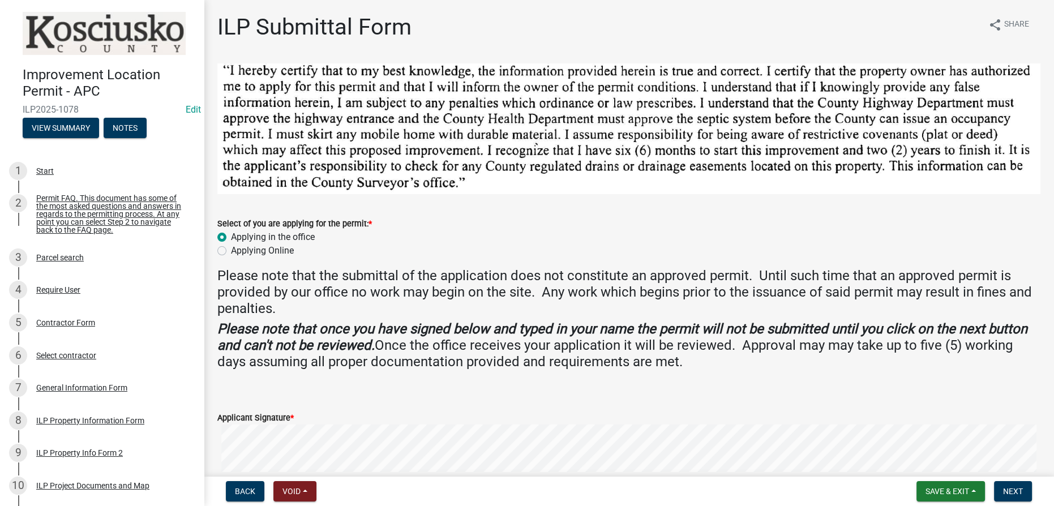
scroll to position [235, 0]
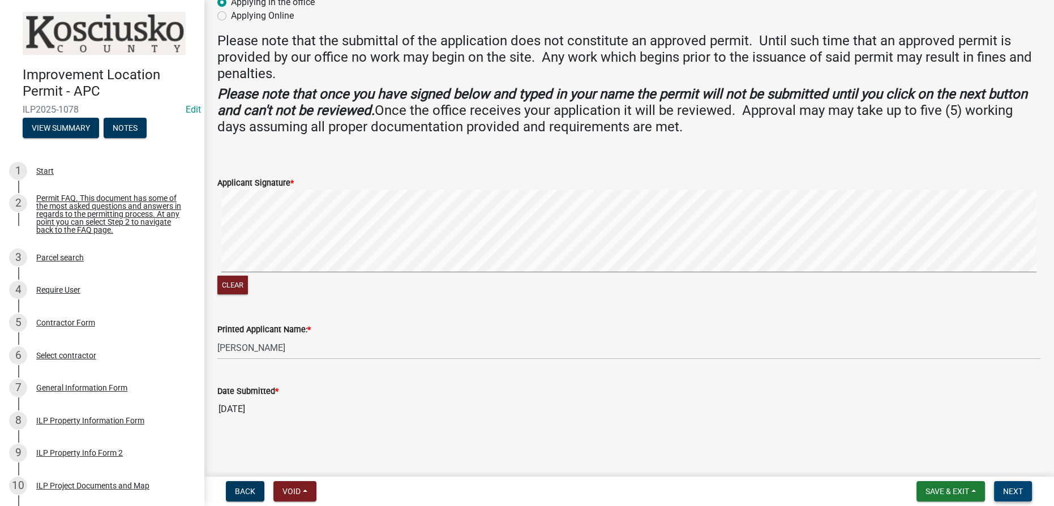
click at [529, 496] on button "Next" at bounding box center [1013, 491] width 38 height 20
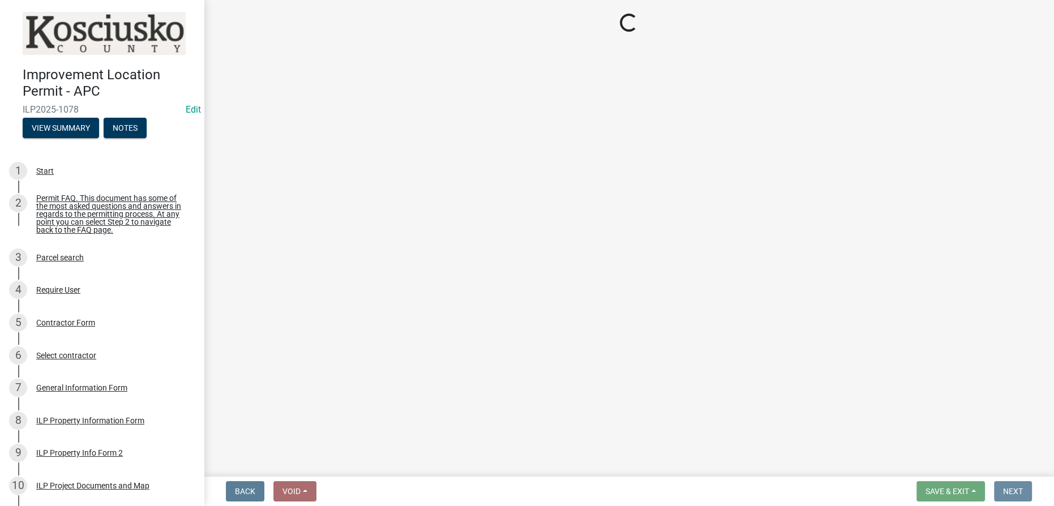
scroll to position [0, 0]
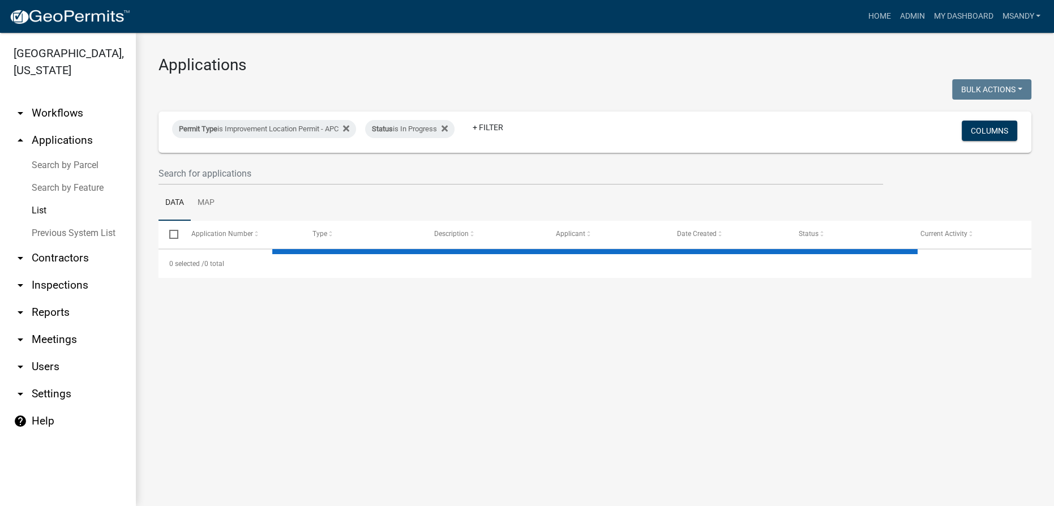
select select "3: 100"
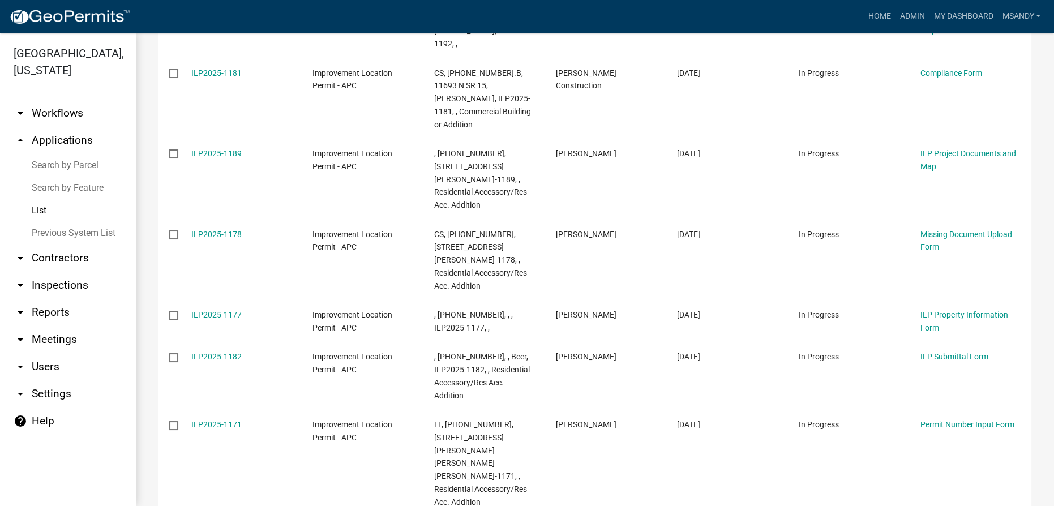
scroll to position [676, 0]
